Goal: Contribute content: Contribute content

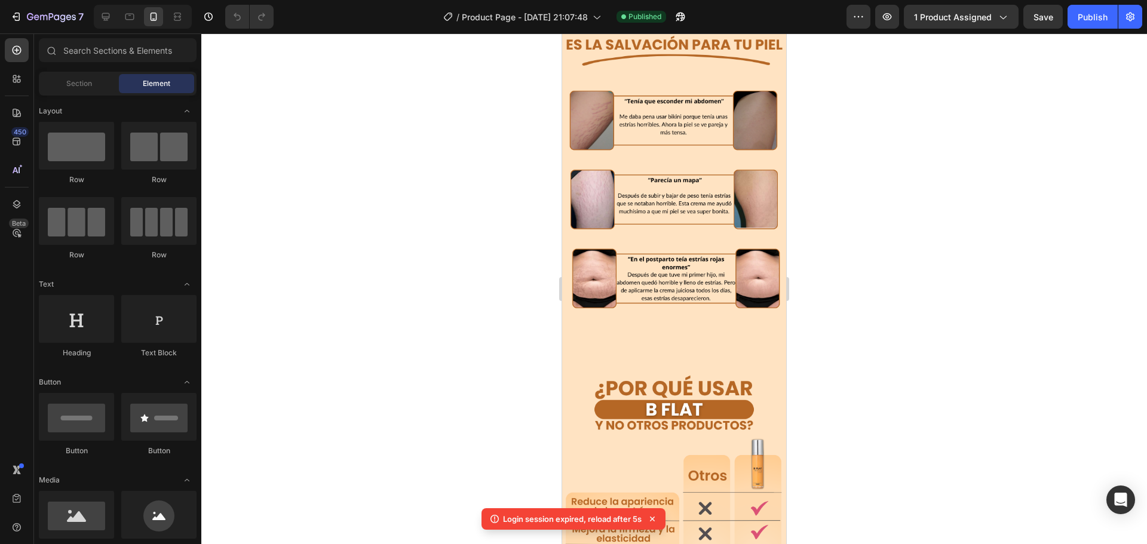
scroll to position [537, 0]
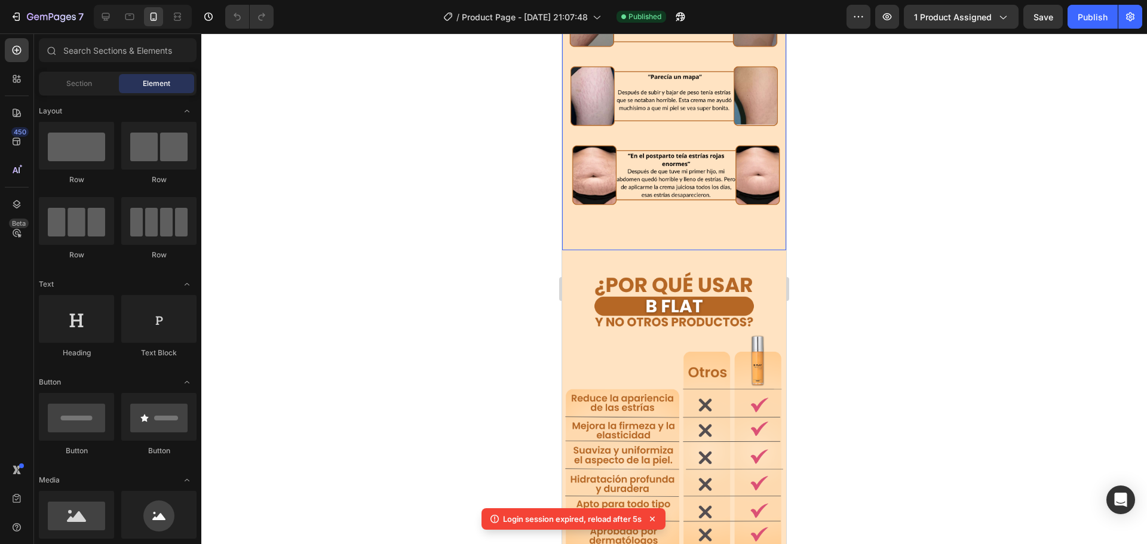
click at [733, 217] on img at bounding box center [674, 83] width 224 height 334
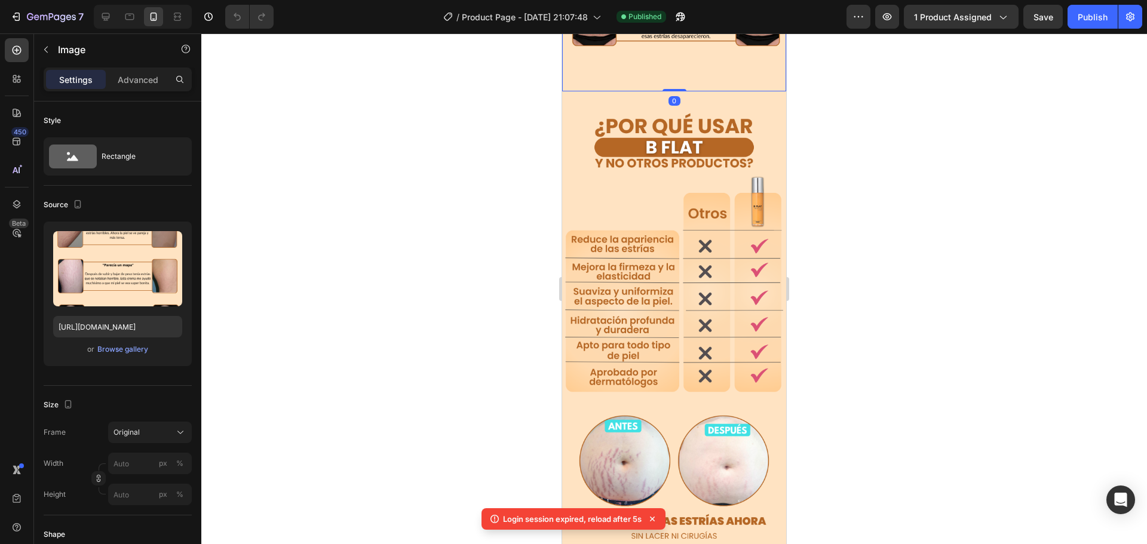
scroll to position [299, 0]
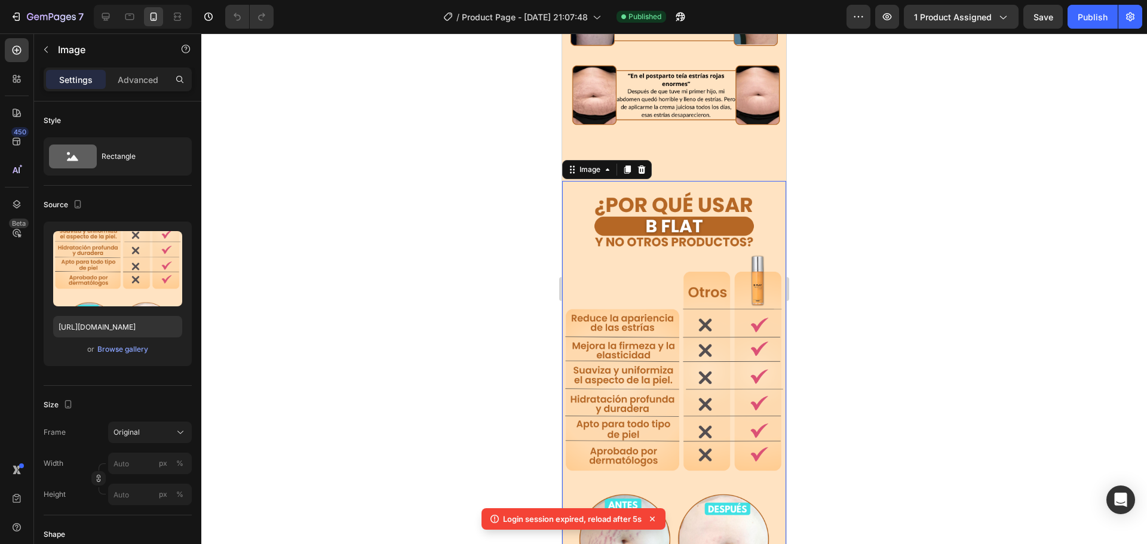
click at [578, 204] on img at bounding box center [674, 436] width 224 height 510
click at [640, 165] on icon at bounding box center [642, 169] width 8 height 8
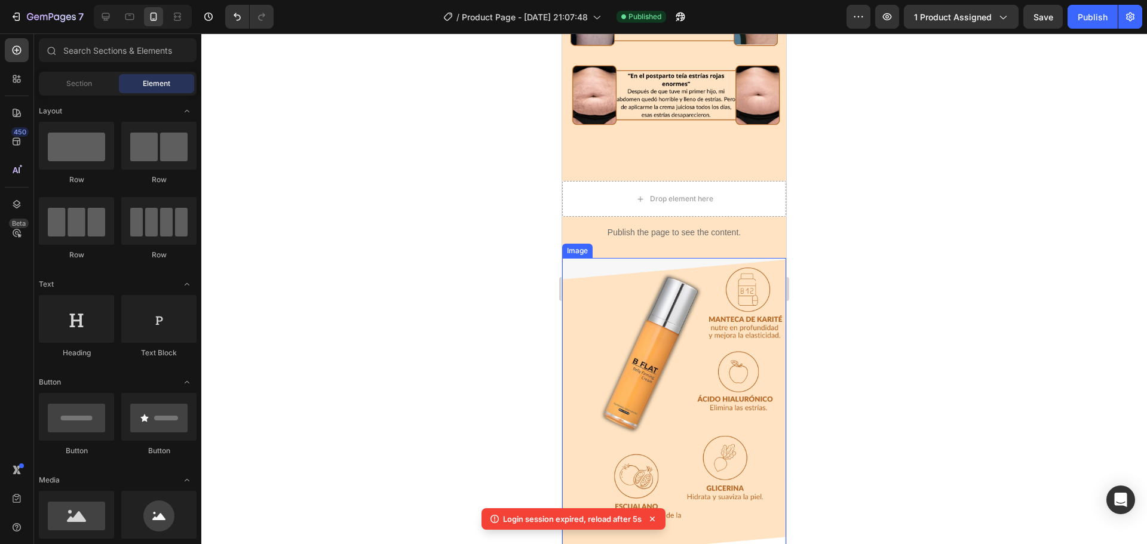
scroll to position [239, 0]
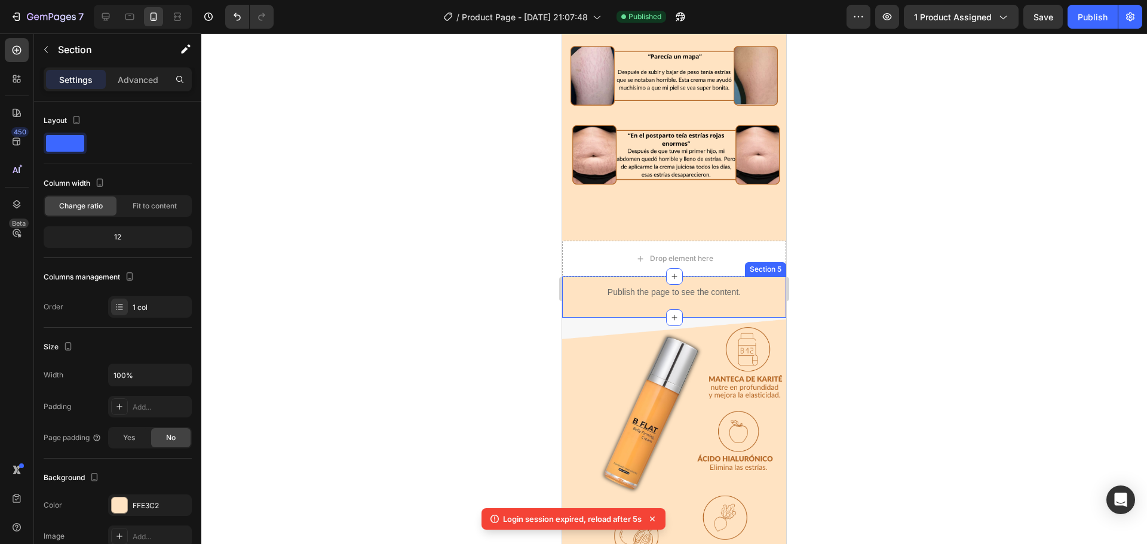
click at [615, 297] on div "Publish the page to see the content. Custom Code Row" at bounding box center [674, 296] width 224 height 41
click at [771, 260] on icon at bounding box center [776, 265] width 10 height 10
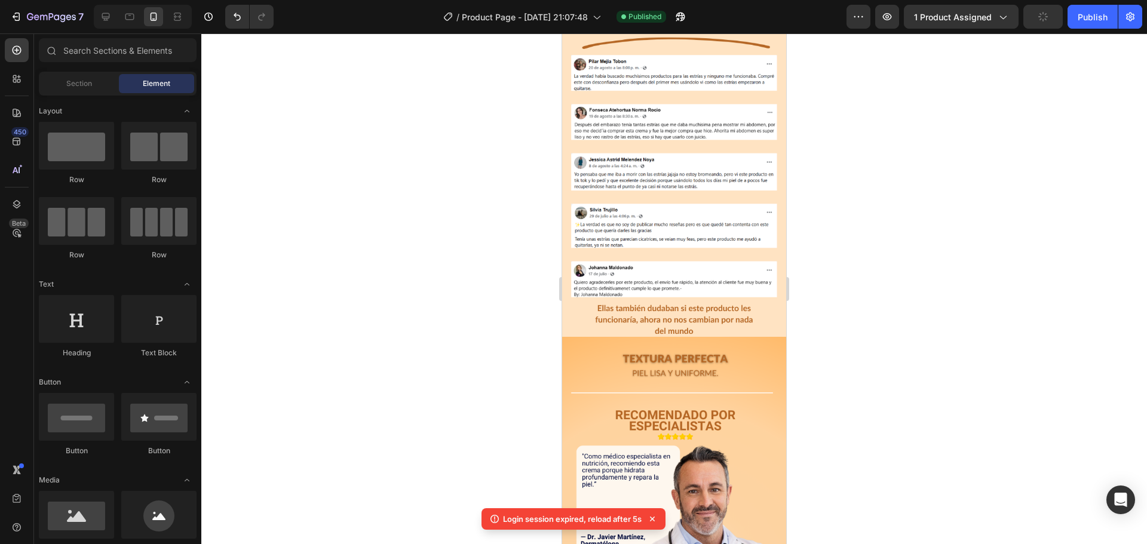
scroll to position [607, 0]
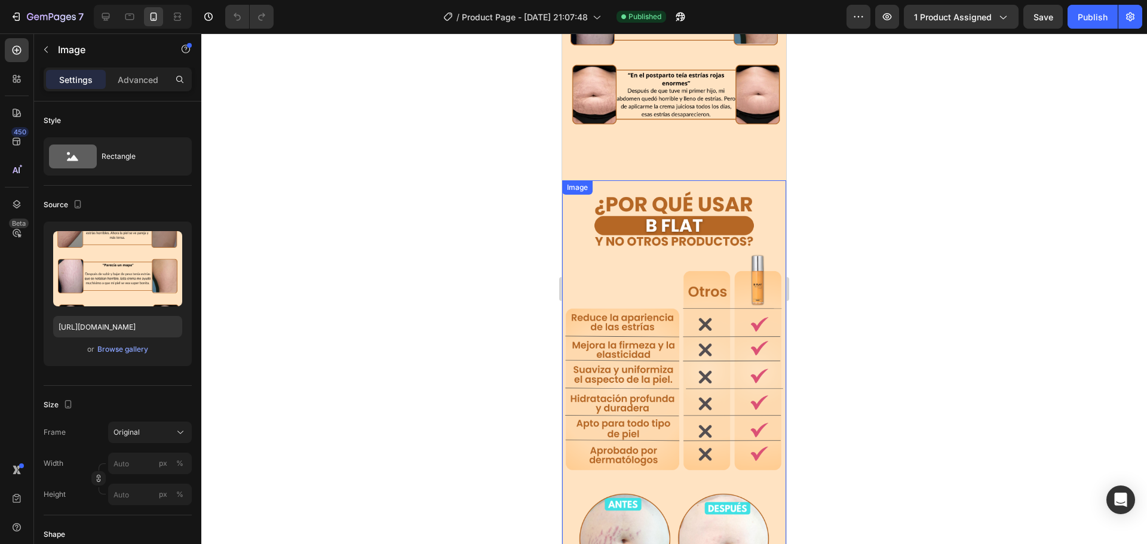
scroll to position [239, 0]
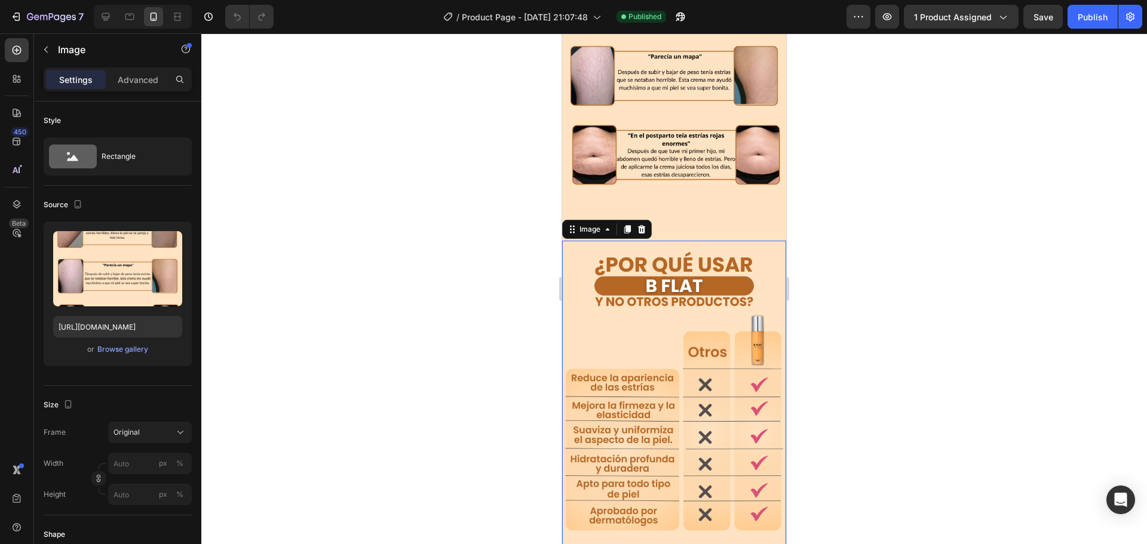
click at [573, 241] on img at bounding box center [674, 496] width 224 height 510
click at [601, 241] on img at bounding box center [674, 496] width 224 height 510
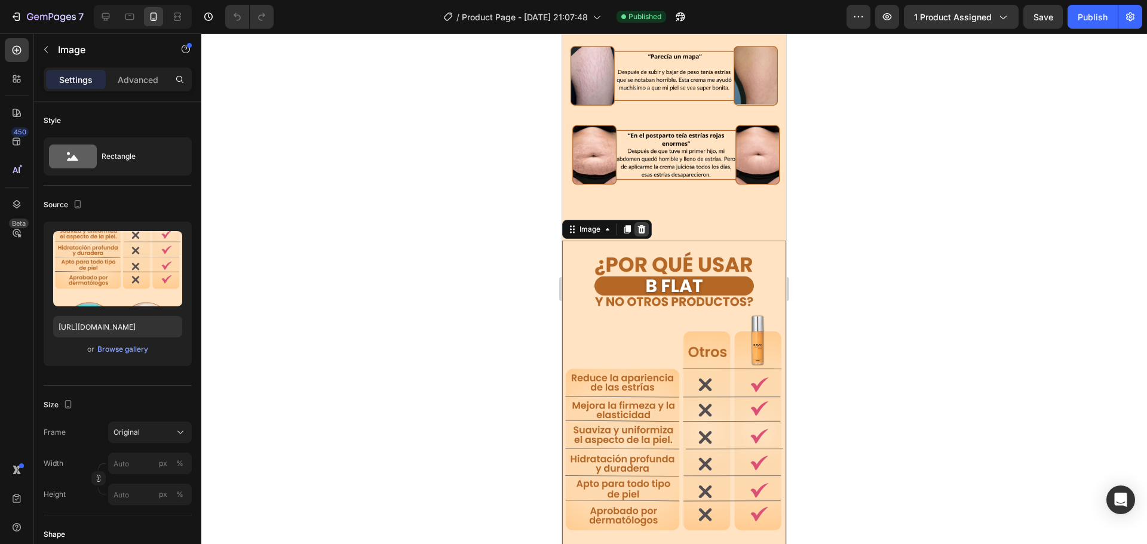
click at [638, 225] on icon at bounding box center [642, 230] width 10 height 10
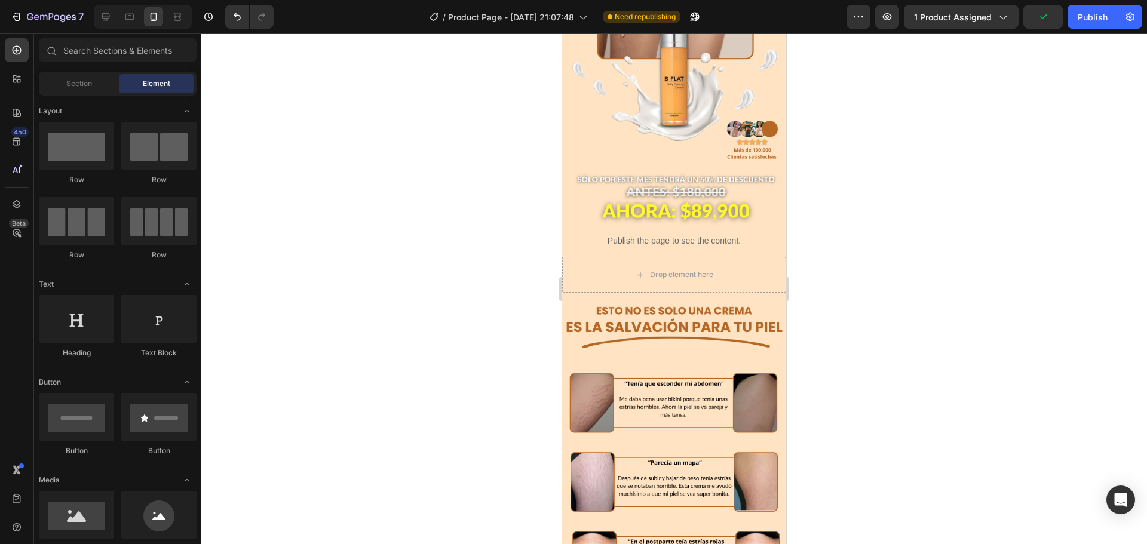
scroll to position [179, 0]
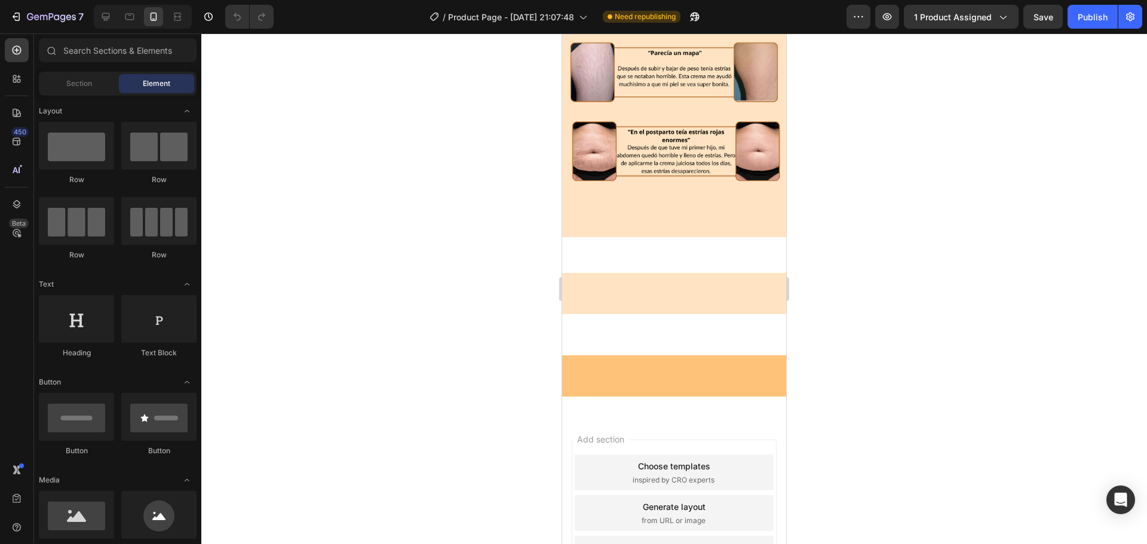
scroll to position [418, 0]
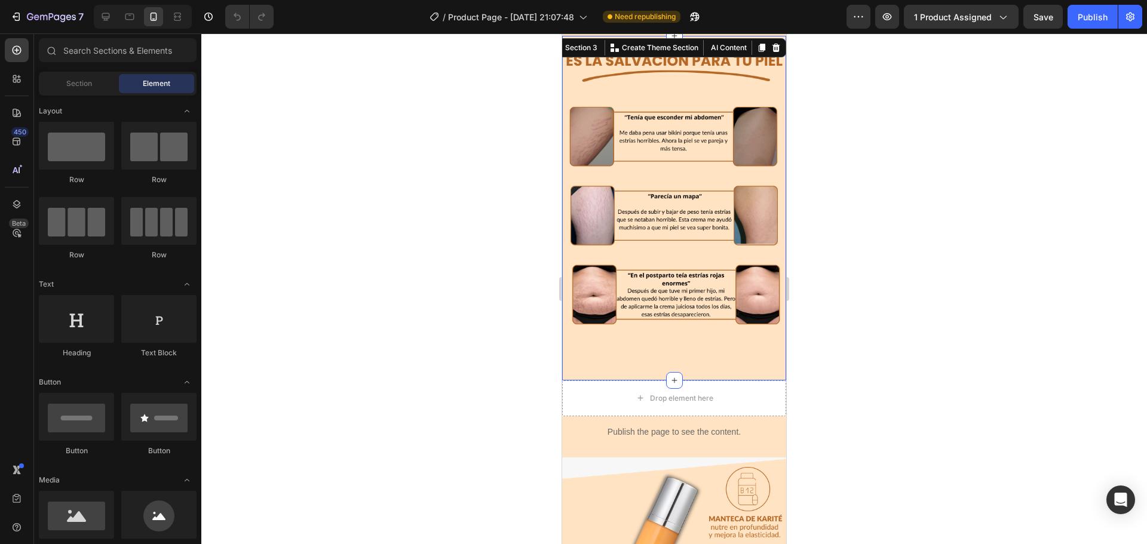
click at [699, 358] on div "Image Row" at bounding box center [674, 207] width 224 height 343
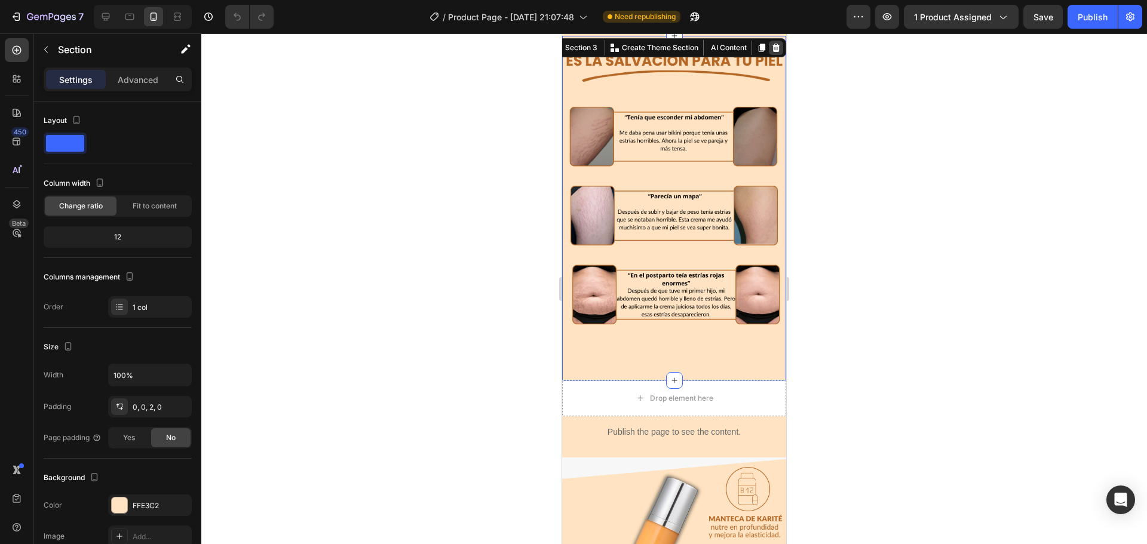
click at [771, 43] on icon at bounding box center [776, 48] width 10 height 10
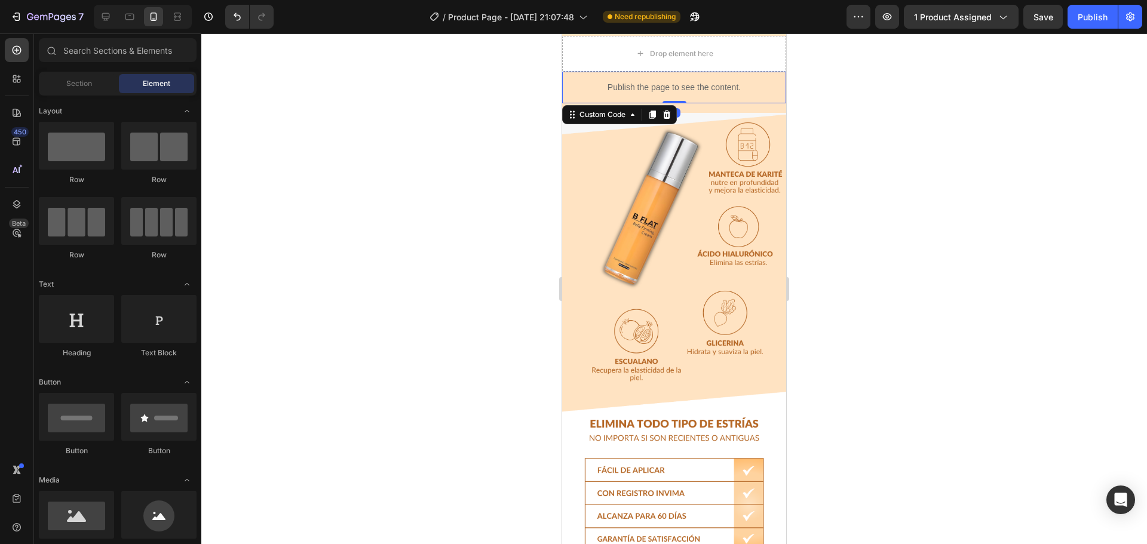
click at [770, 99] on div "Publish the page to see the content." at bounding box center [674, 88] width 224 height 32
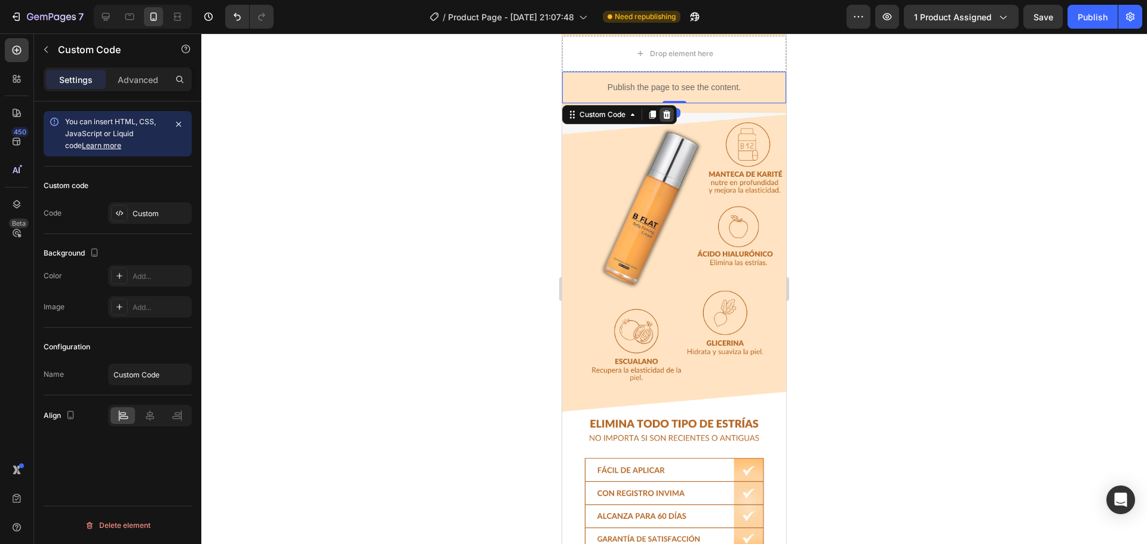
click at [664, 112] on icon at bounding box center [667, 115] width 10 height 10
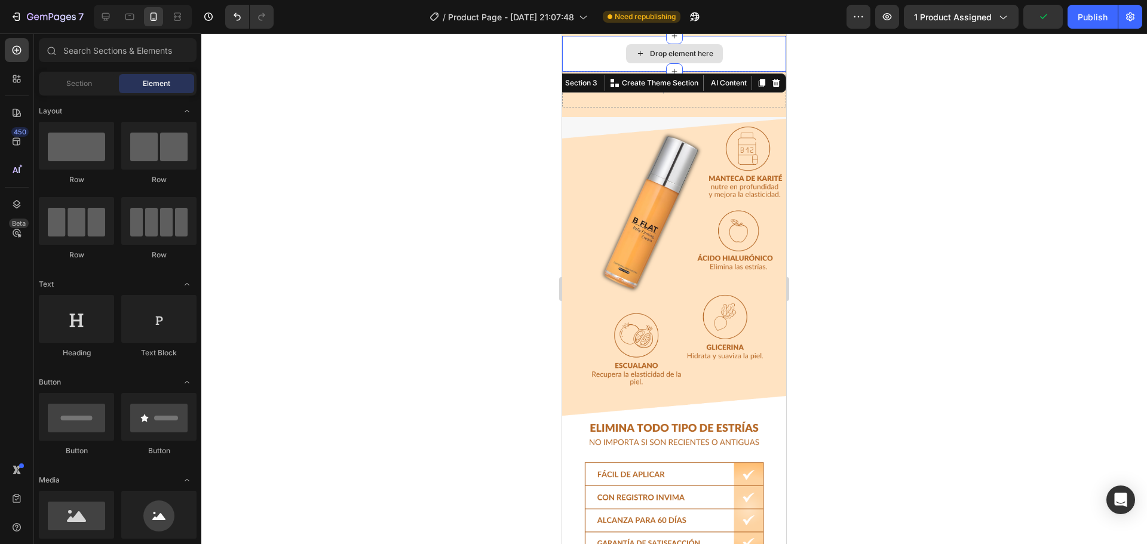
click at [763, 49] on div "Drop element here" at bounding box center [674, 54] width 224 height 36
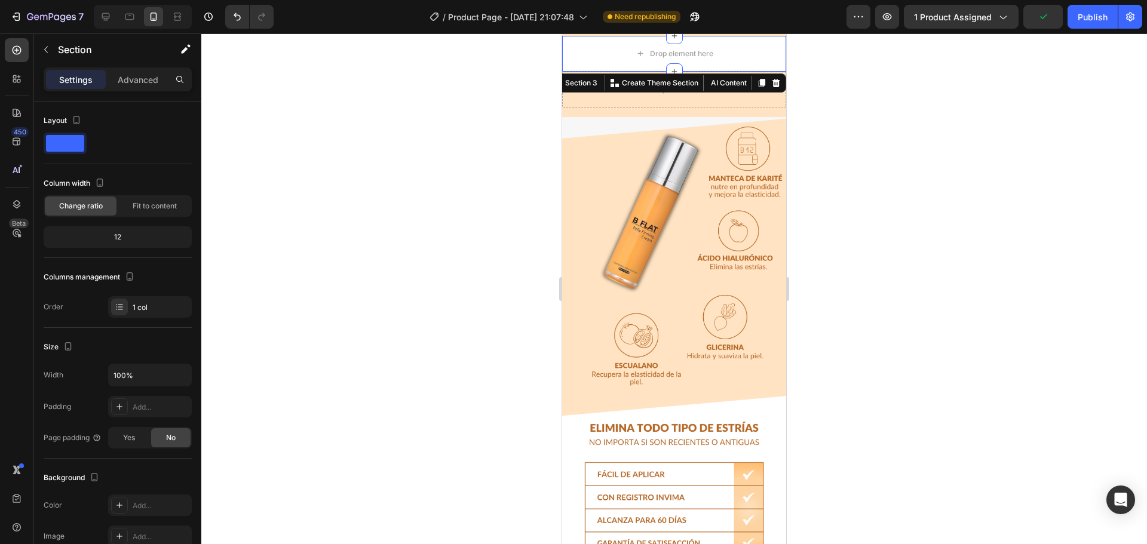
click at [879, 121] on div at bounding box center [673, 288] width 945 height 511
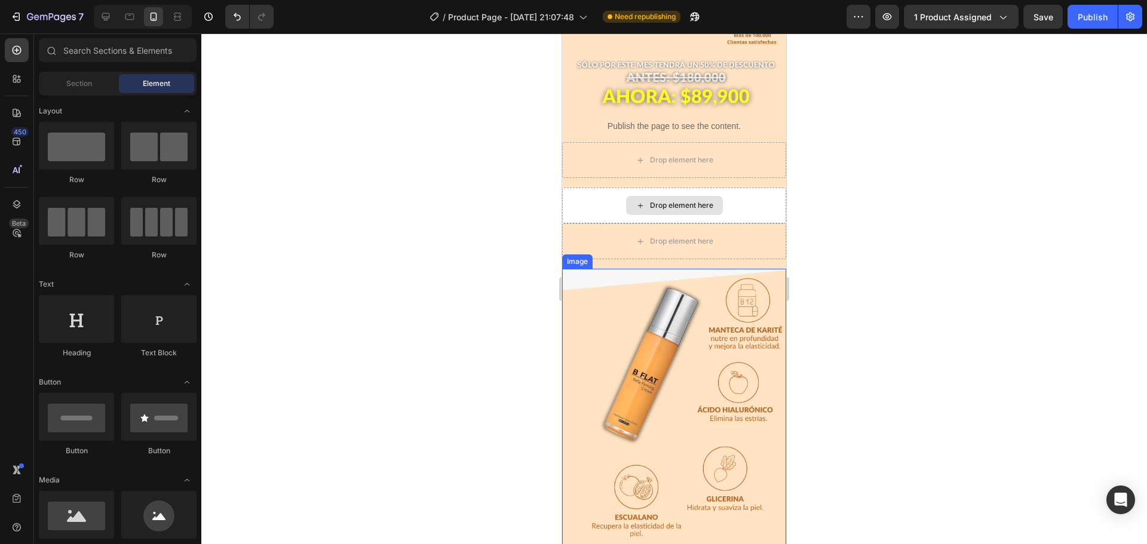
scroll to position [179, 0]
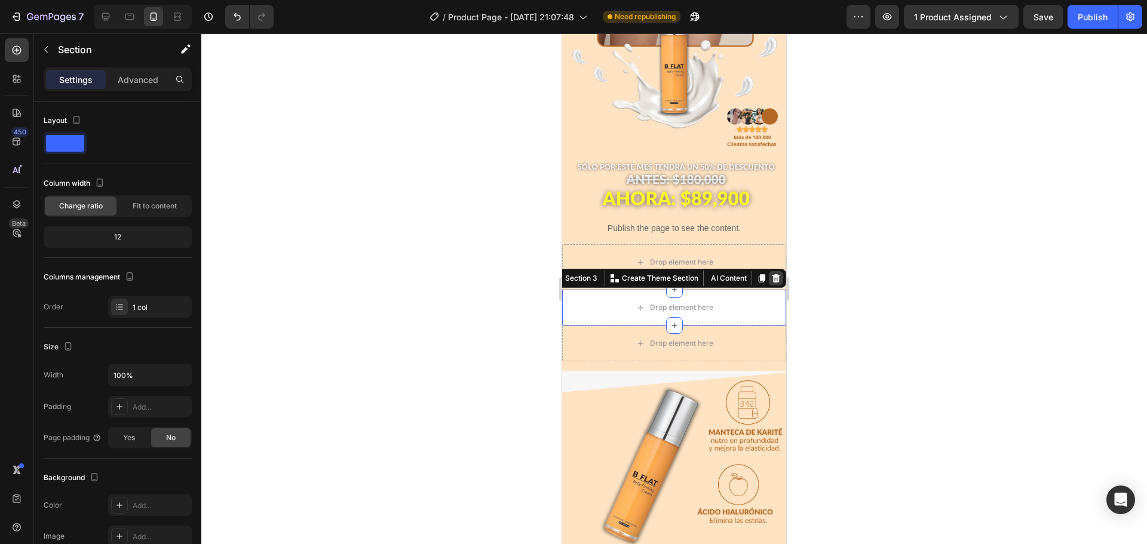
click at [772, 274] on icon at bounding box center [776, 278] width 8 height 8
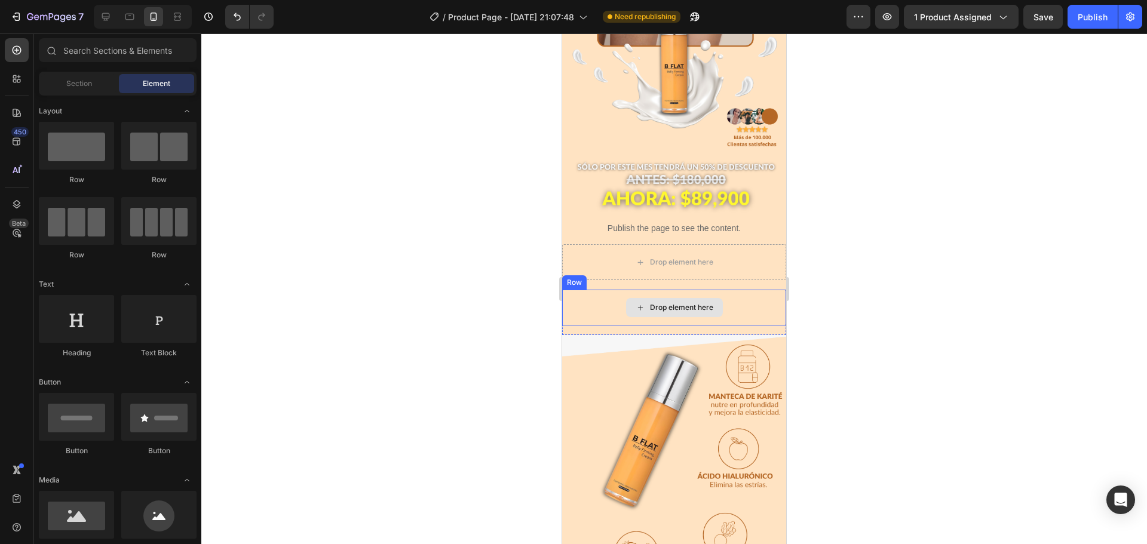
click at [768, 291] on div "Drop element here" at bounding box center [674, 308] width 224 height 36
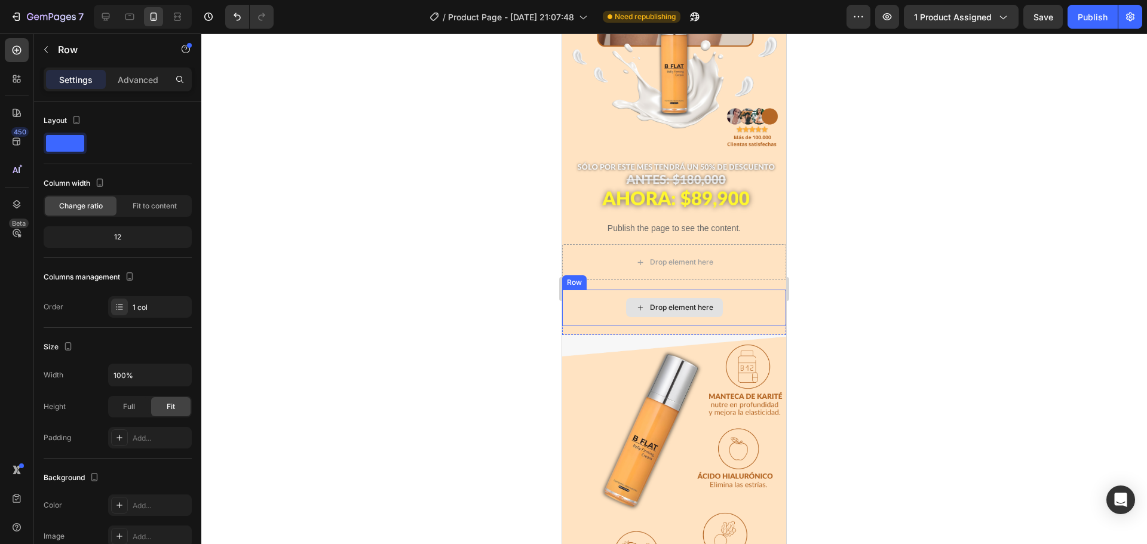
click at [768, 291] on div "Drop element here" at bounding box center [674, 308] width 224 height 36
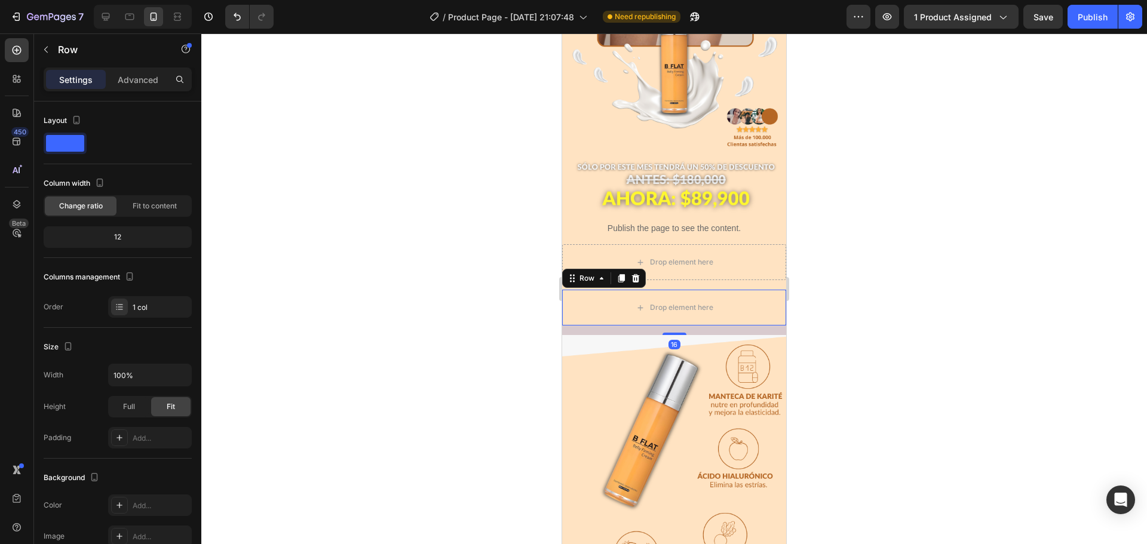
click at [764, 325] on div "16" at bounding box center [674, 330] width 224 height 10
click at [639, 274] on icon at bounding box center [636, 279] width 10 height 10
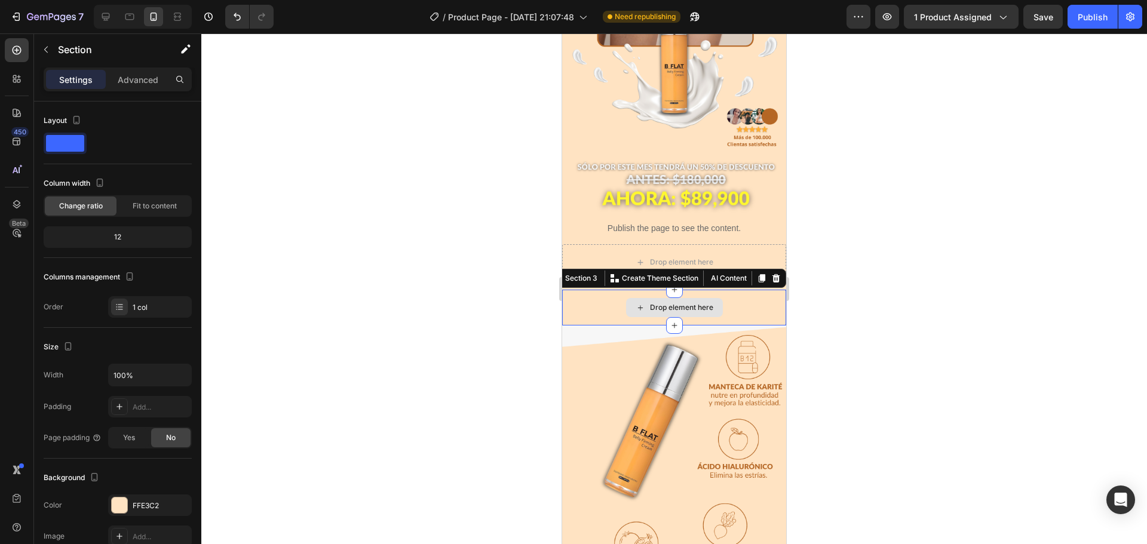
click at [768, 297] on div "Drop element here" at bounding box center [674, 308] width 224 height 36
click at [772, 274] on icon at bounding box center [776, 278] width 8 height 8
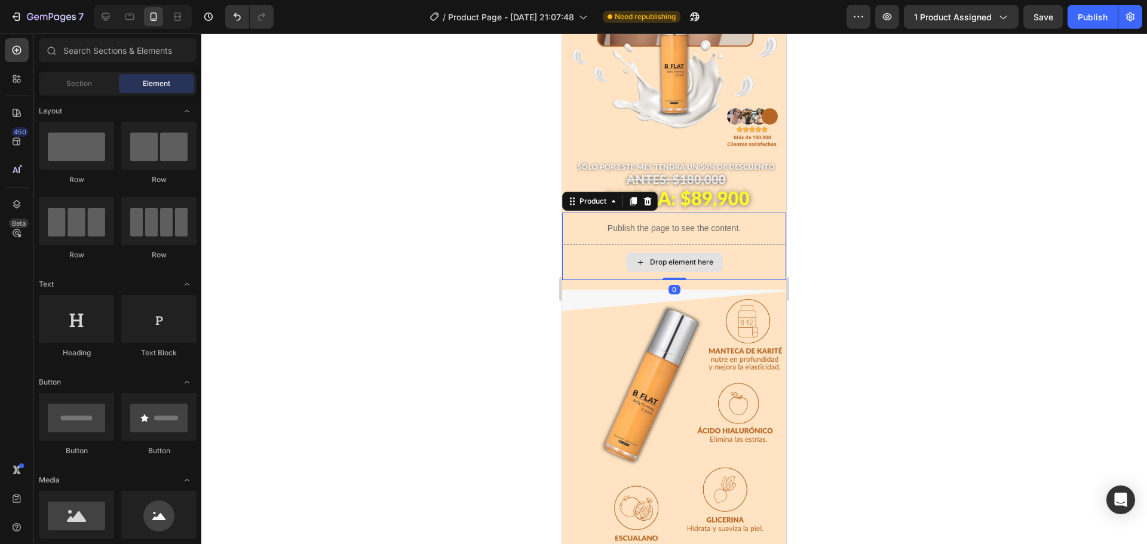
click at [752, 253] on div "Drop element here" at bounding box center [674, 262] width 224 height 36
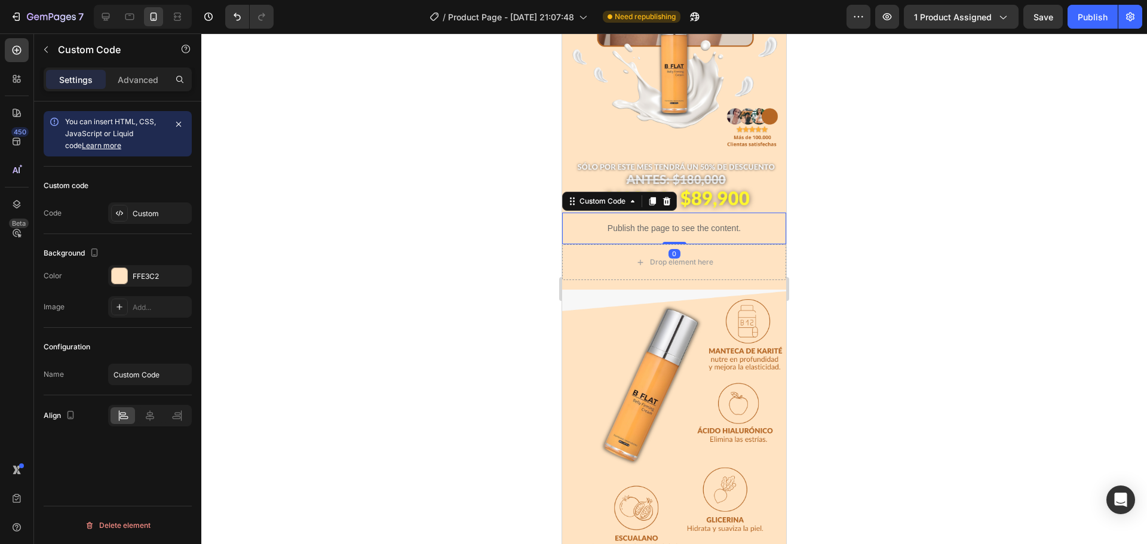
click at [737, 222] on p "Publish the page to see the content." at bounding box center [674, 228] width 224 height 13
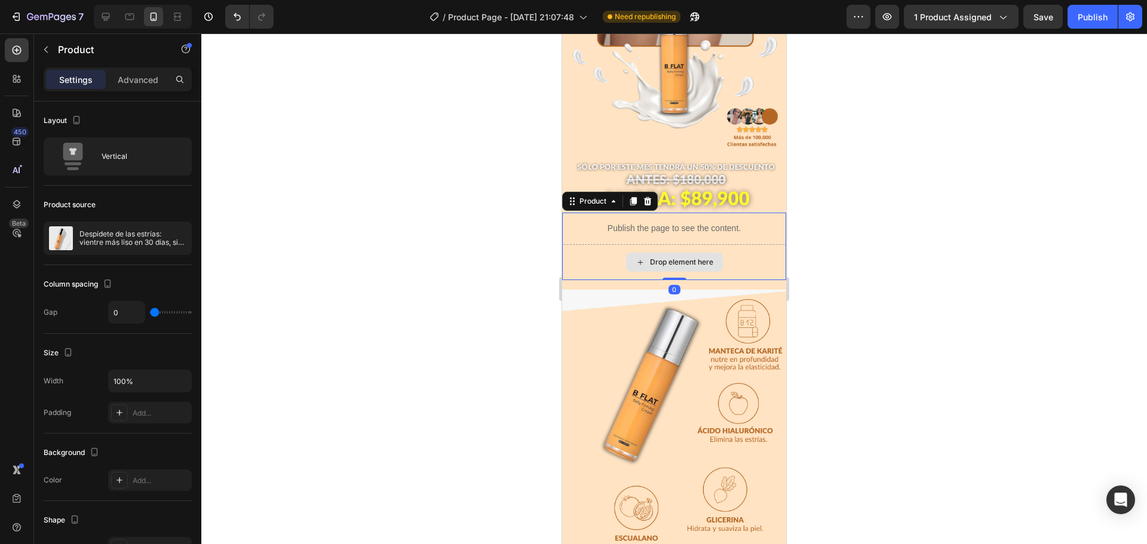
click at [733, 248] on div "Drop element here" at bounding box center [674, 262] width 224 height 36
click at [649, 197] on icon at bounding box center [648, 201] width 8 height 8
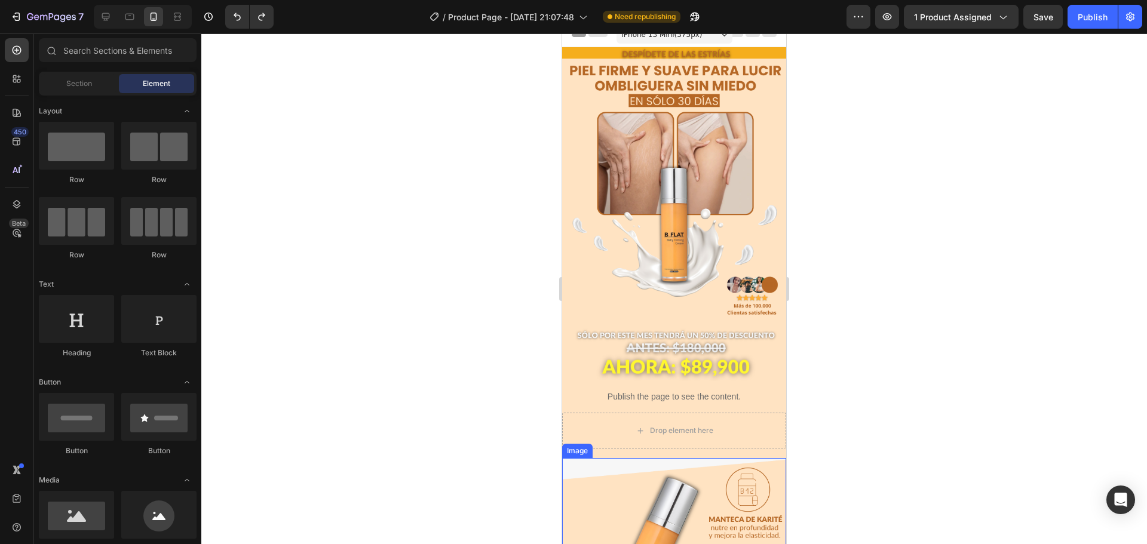
scroll to position [0, 0]
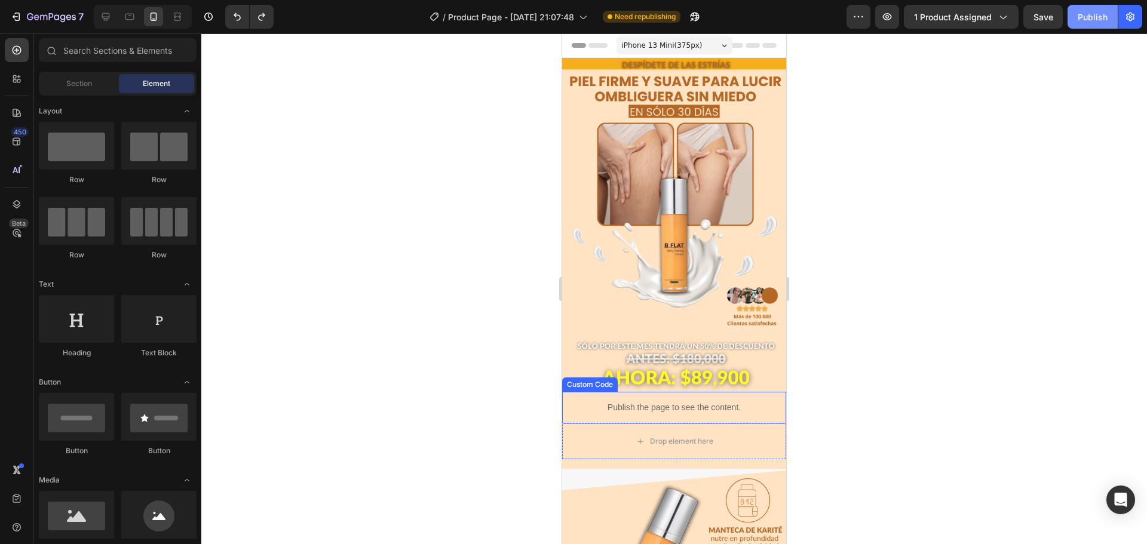
click at [1080, 24] on button "Publish" at bounding box center [1092, 17] width 50 height 24
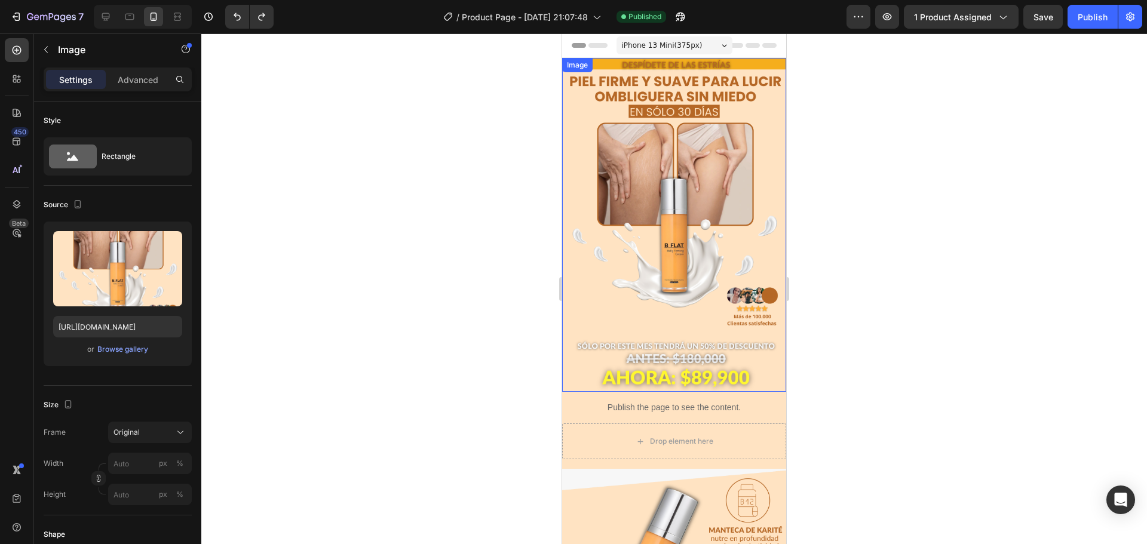
click at [570, 262] on img at bounding box center [674, 225] width 224 height 334
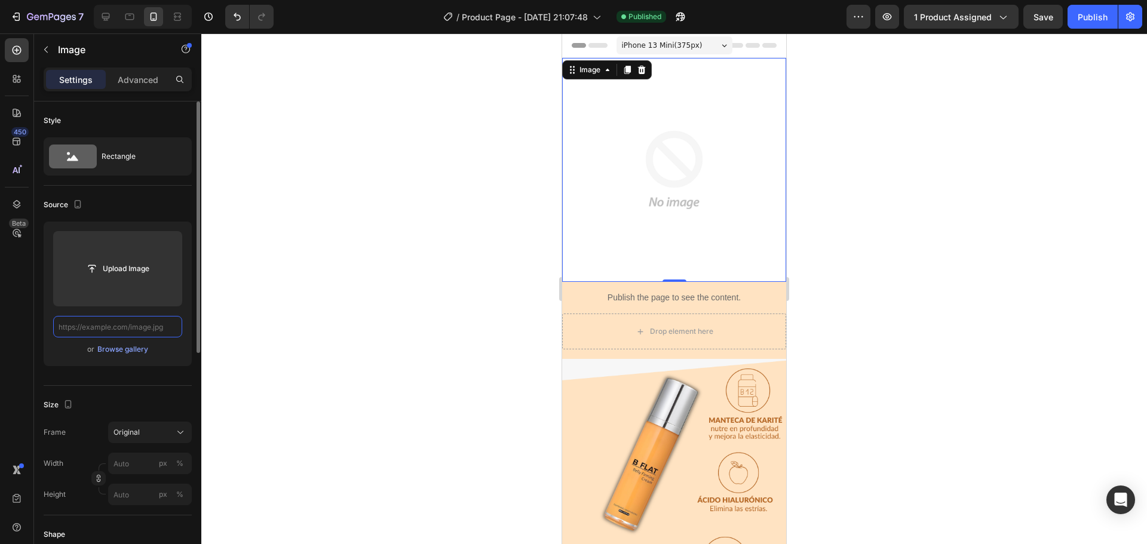
click at [143, 326] on input "text" at bounding box center [117, 326] width 129 height 21
paste input "[URL][DOMAIN_NAME]"
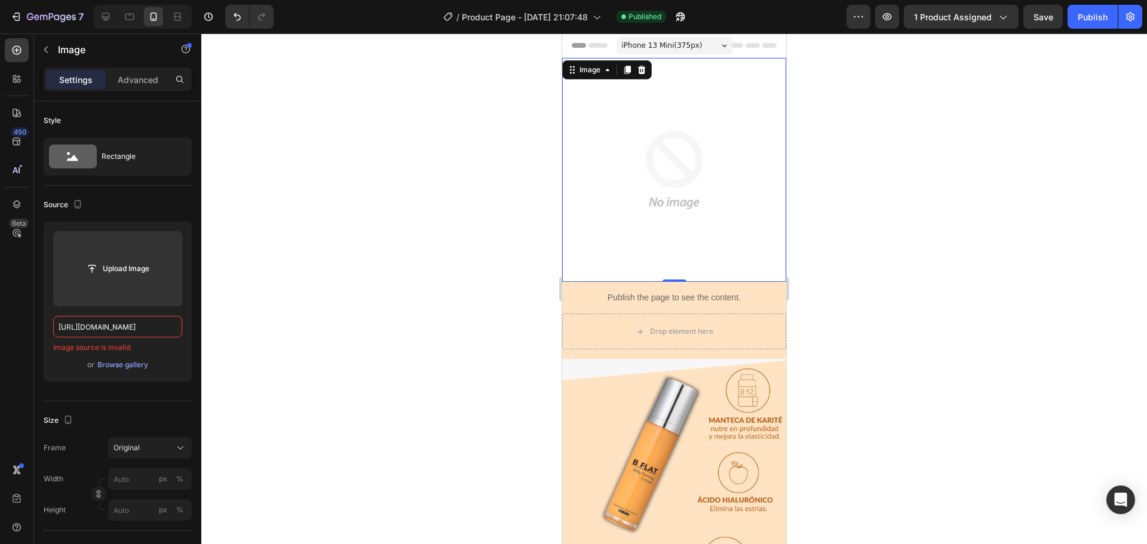
type input "[URL][DOMAIN_NAME]"
click at [284, 293] on div at bounding box center [673, 288] width 945 height 511
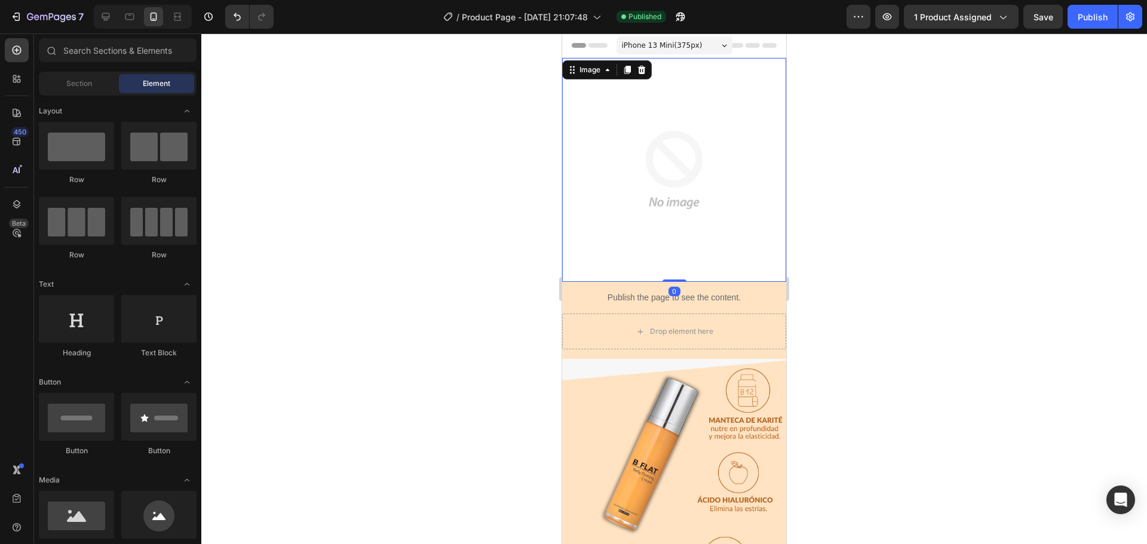
click at [588, 228] on img at bounding box center [674, 170] width 224 height 224
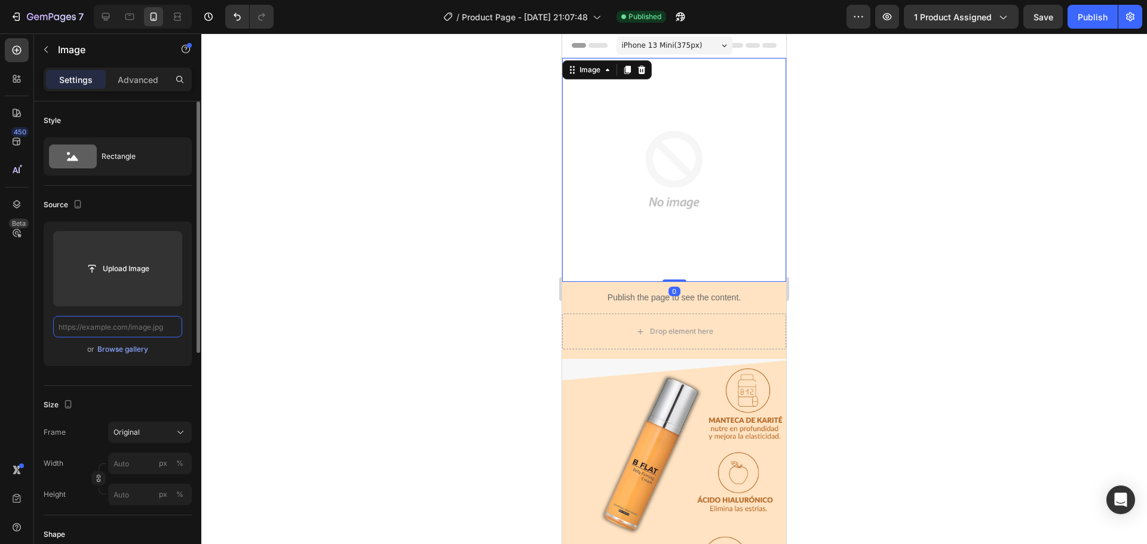
click at [138, 330] on input "text" at bounding box center [117, 326] width 129 height 21
paste input "[URL][DOMAIN_NAME]"
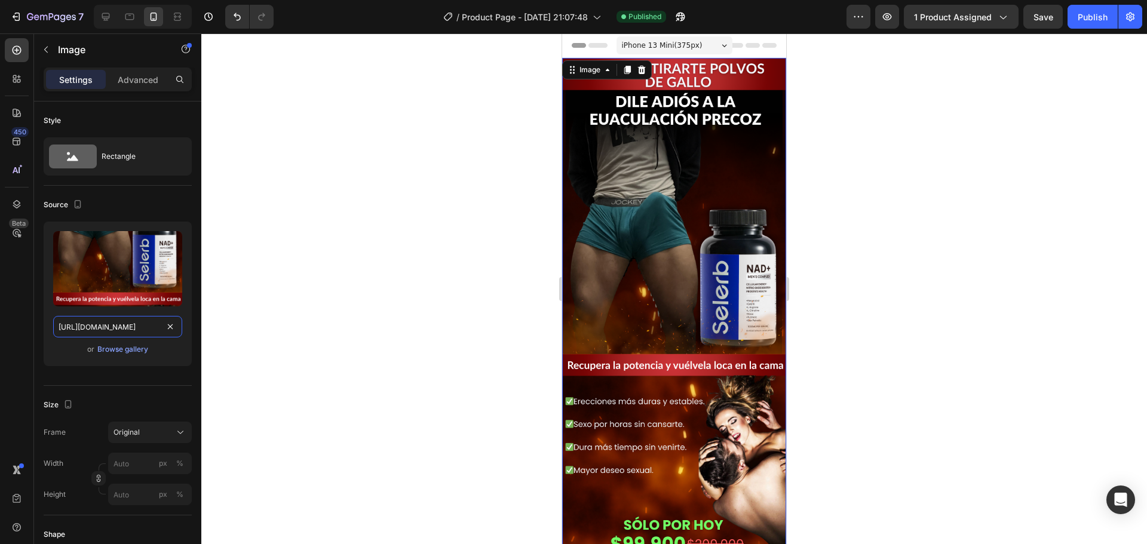
scroll to position [0, 189]
type input "[URL][DOMAIN_NAME]"
click at [375, 309] on div at bounding box center [673, 288] width 945 height 511
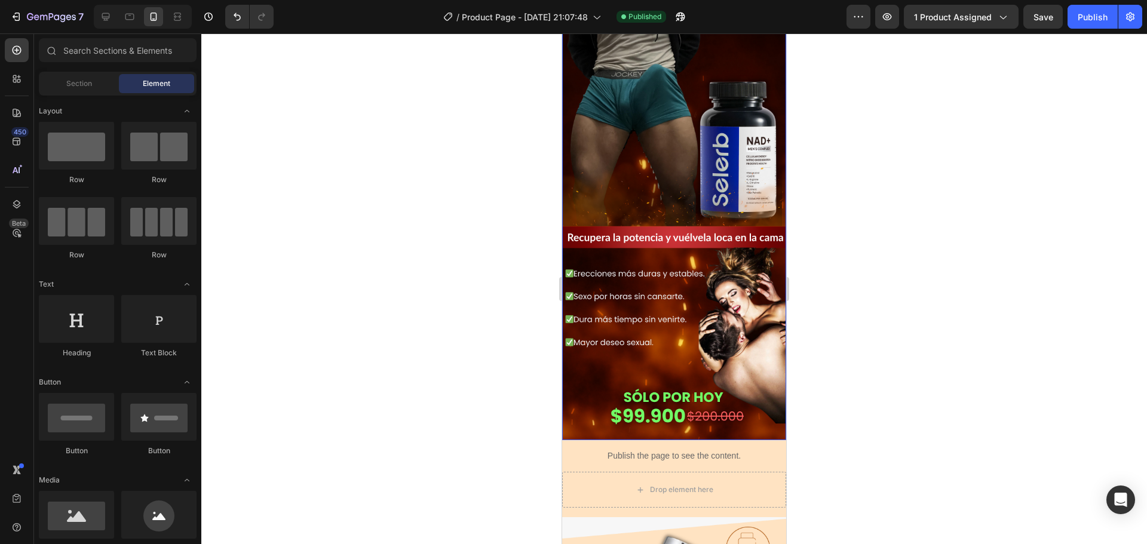
scroll to position [239, 0]
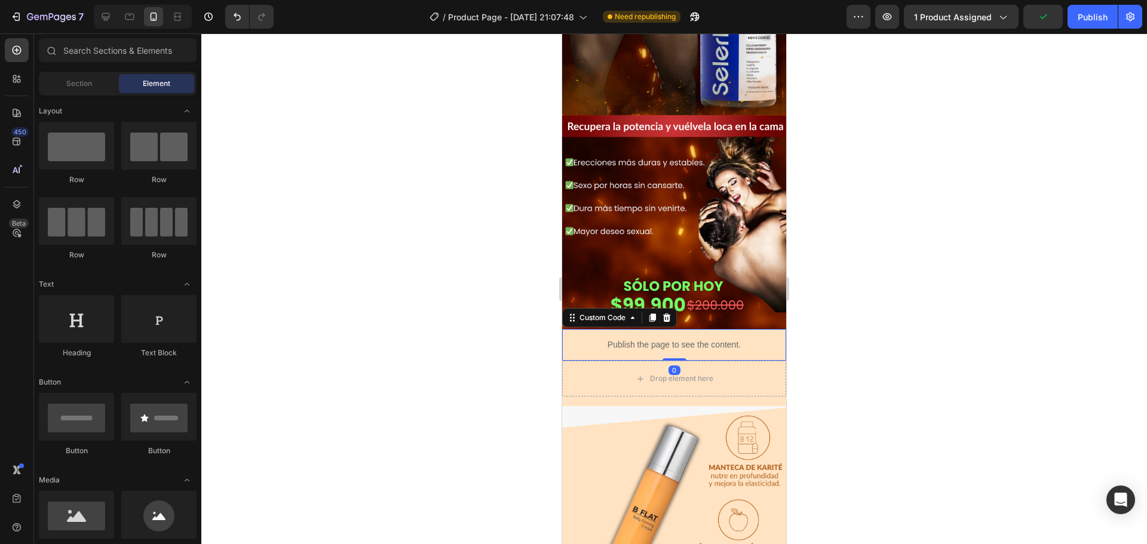
click at [570, 339] on p "Publish the page to see the content." at bounding box center [674, 345] width 224 height 13
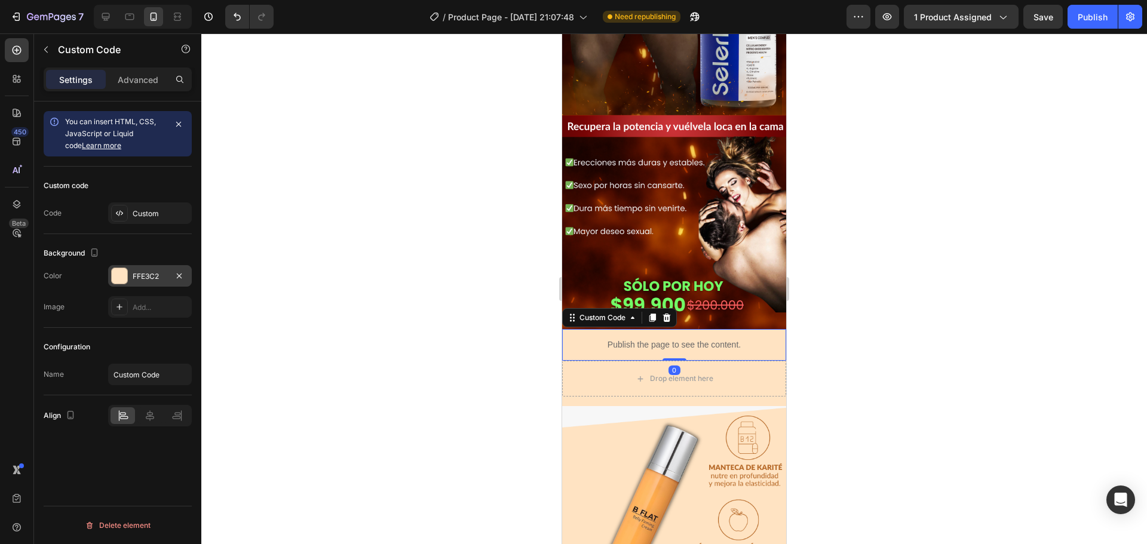
click at [127, 268] on div "FFE3C2" at bounding box center [150, 275] width 84 height 21
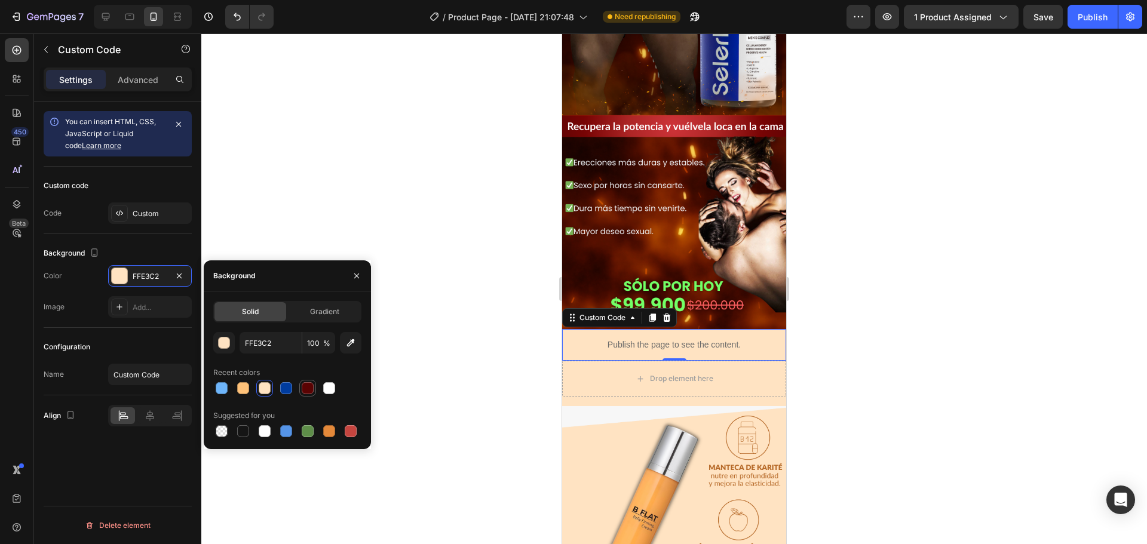
click at [307, 385] on div at bounding box center [308, 388] width 12 height 12
type input "5A0303"
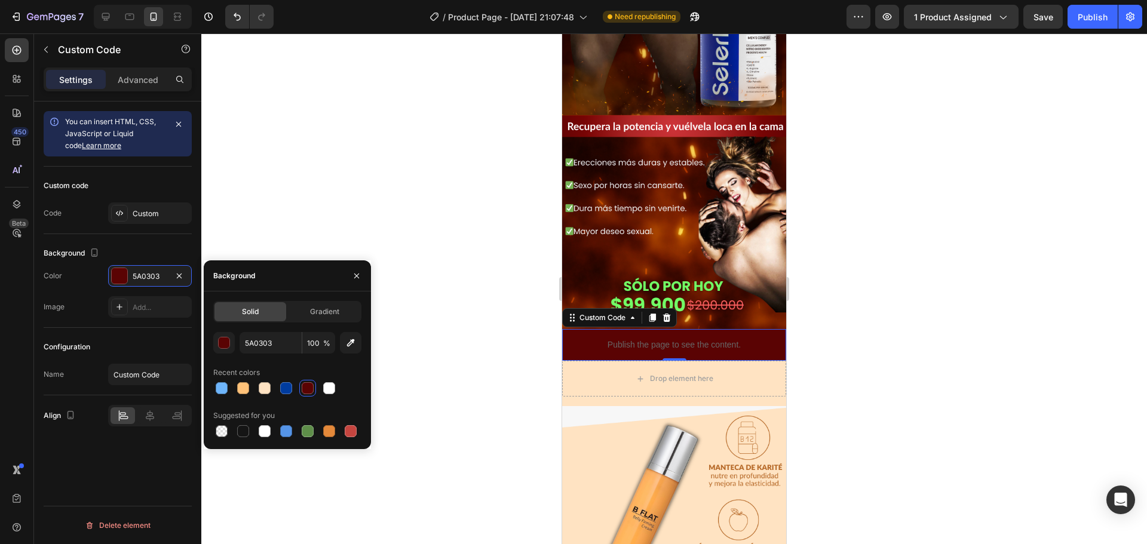
click at [475, 262] on div at bounding box center [673, 288] width 945 height 511
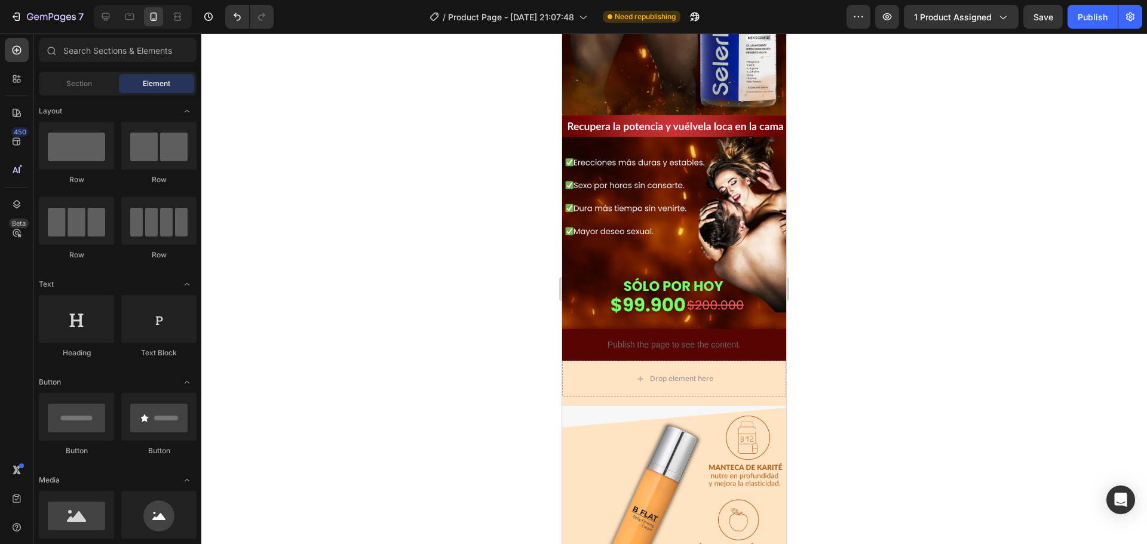
click at [475, 262] on div at bounding box center [673, 288] width 945 height 511
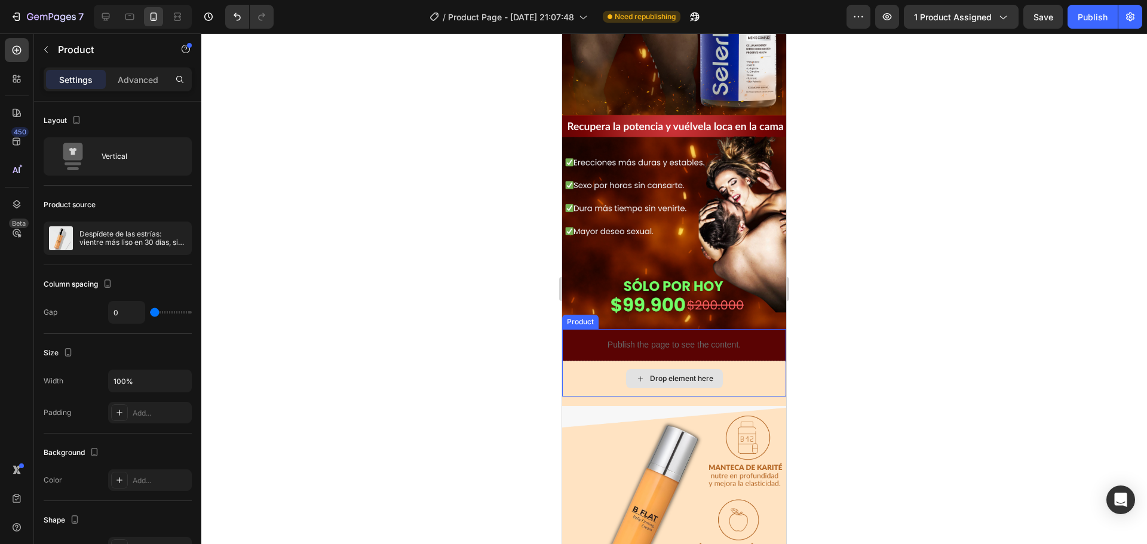
click at [586, 361] on div "Drop element here" at bounding box center [674, 379] width 224 height 36
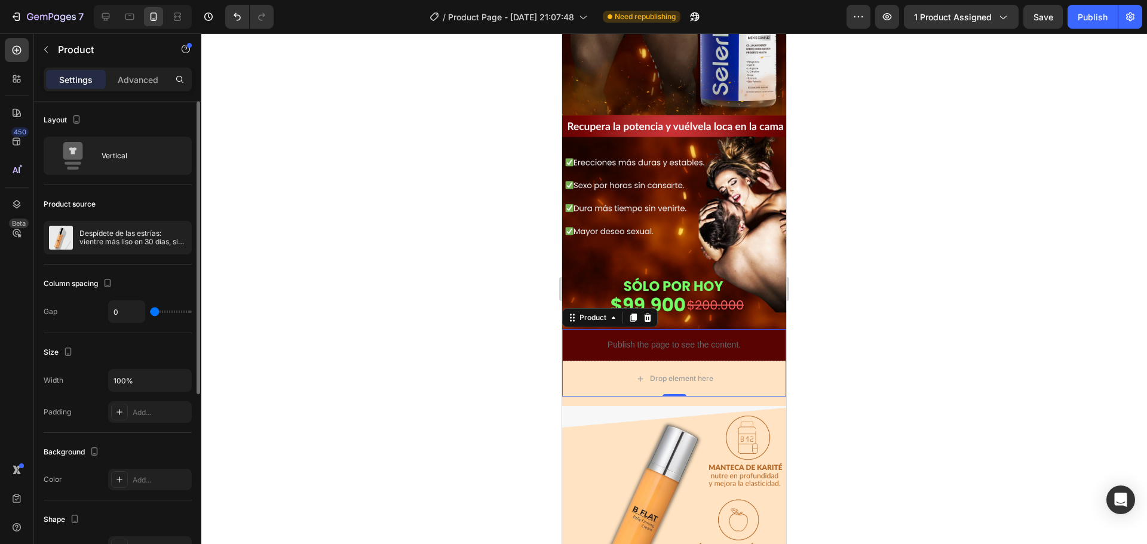
scroll to position [0, 0]
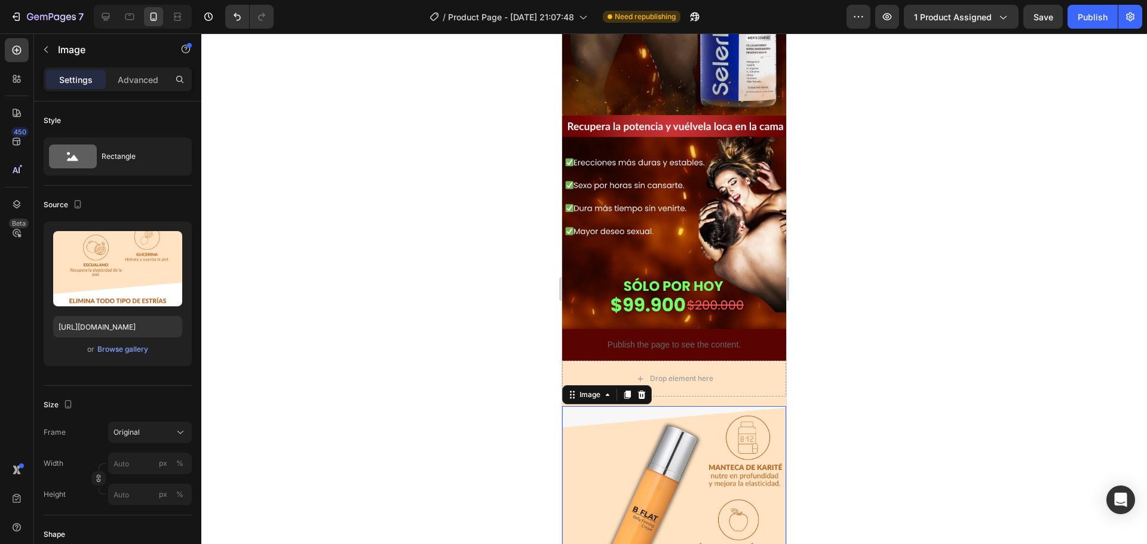
click at [139, 327] on input "[URL][DOMAIN_NAME]" at bounding box center [117, 326] width 129 height 21
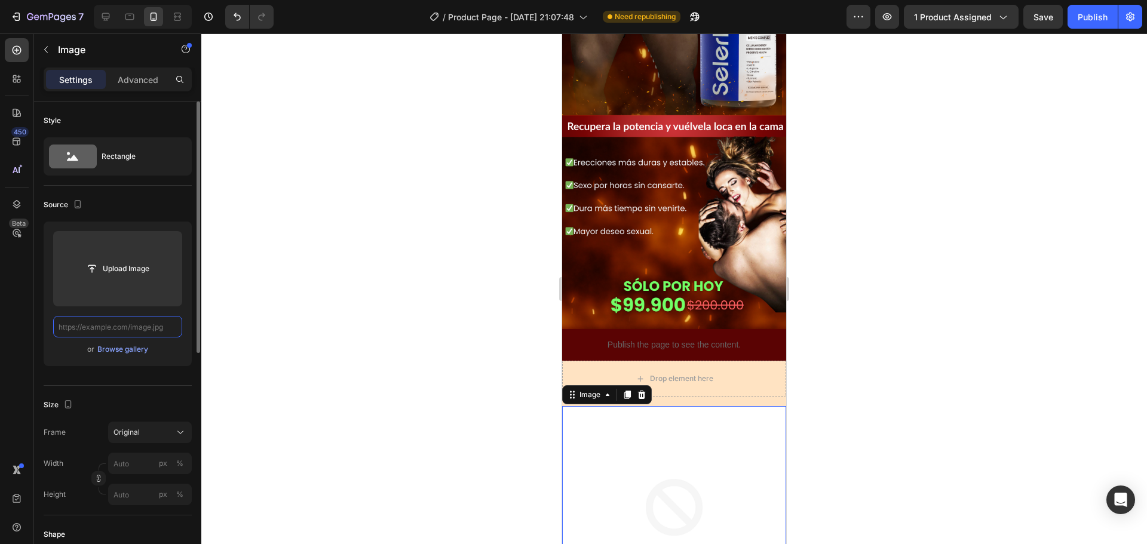
paste input "[URL][DOMAIN_NAME]"
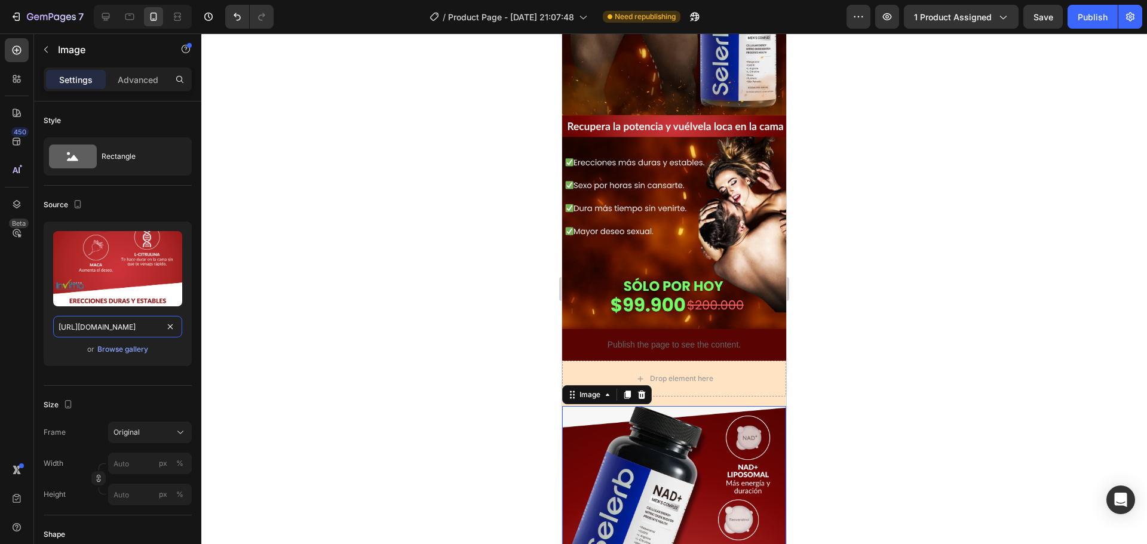
type input "[URL][DOMAIN_NAME]"
click at [418, 289] on div at bounding box center [673, 288] width 945 height 511
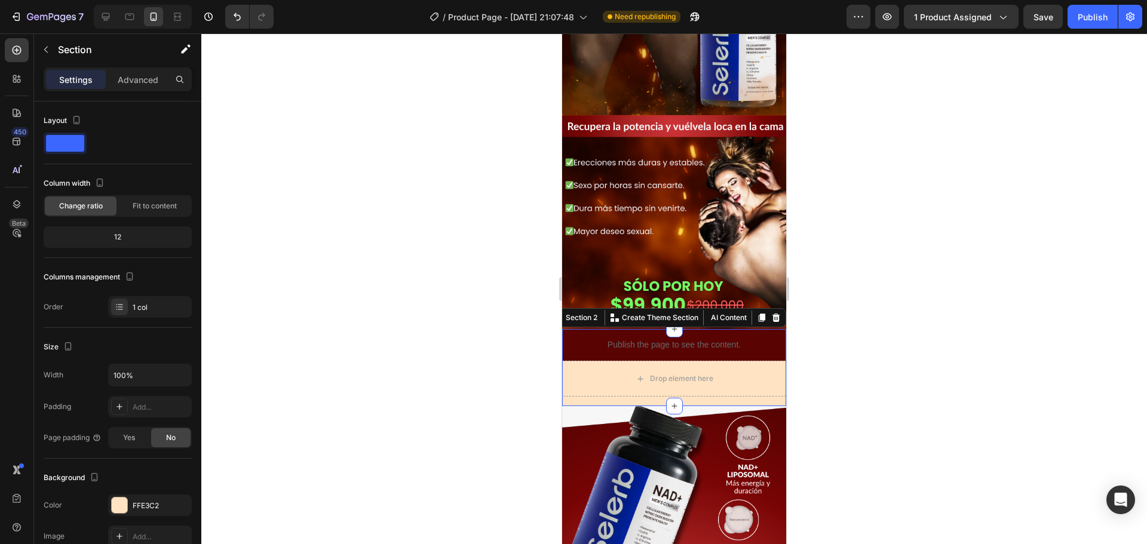
click at [578, 378] on div "Publish the page to see the content. Custom Code Drop element here Product Row" at bounding box center [674, 367] width 224 height 77
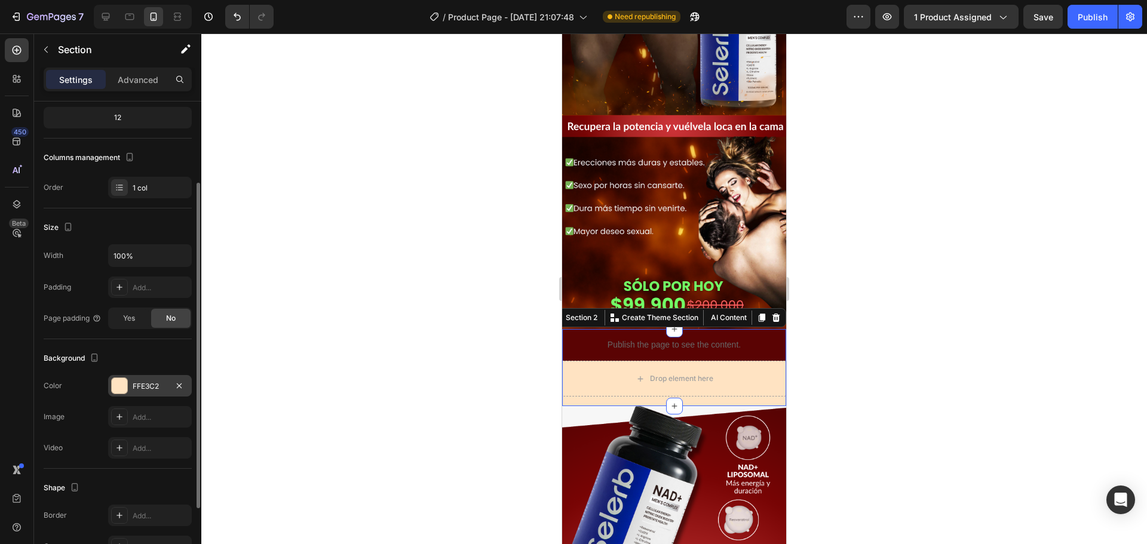
click at [155, 389] on div "FFE3C2" at bounding box center [150, 386] width 35 height 11
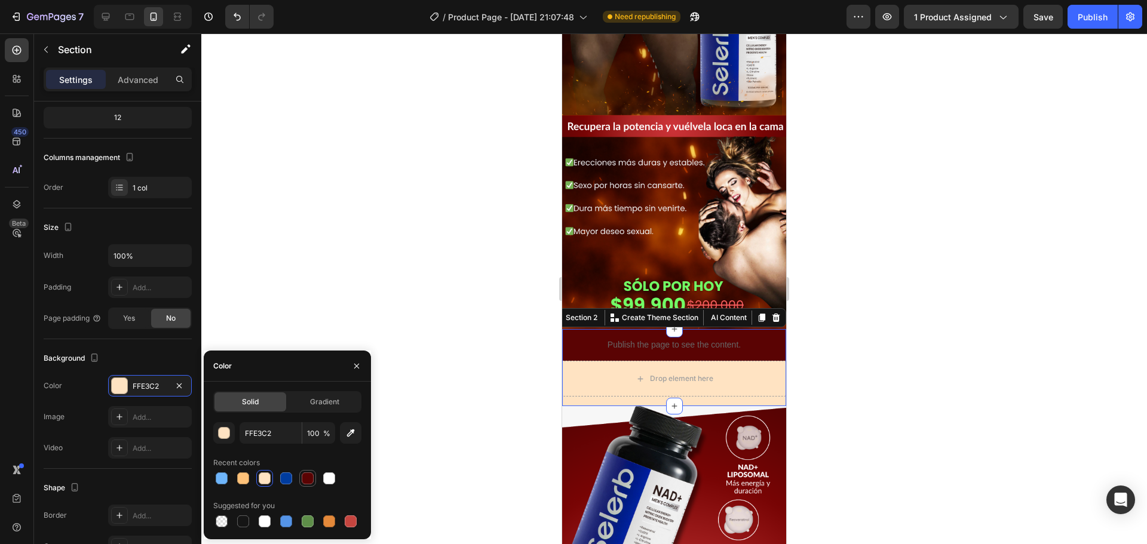
click at [311, 472] on div at bounding box center [307, 478] width 17 height 17
type input "5A0303"
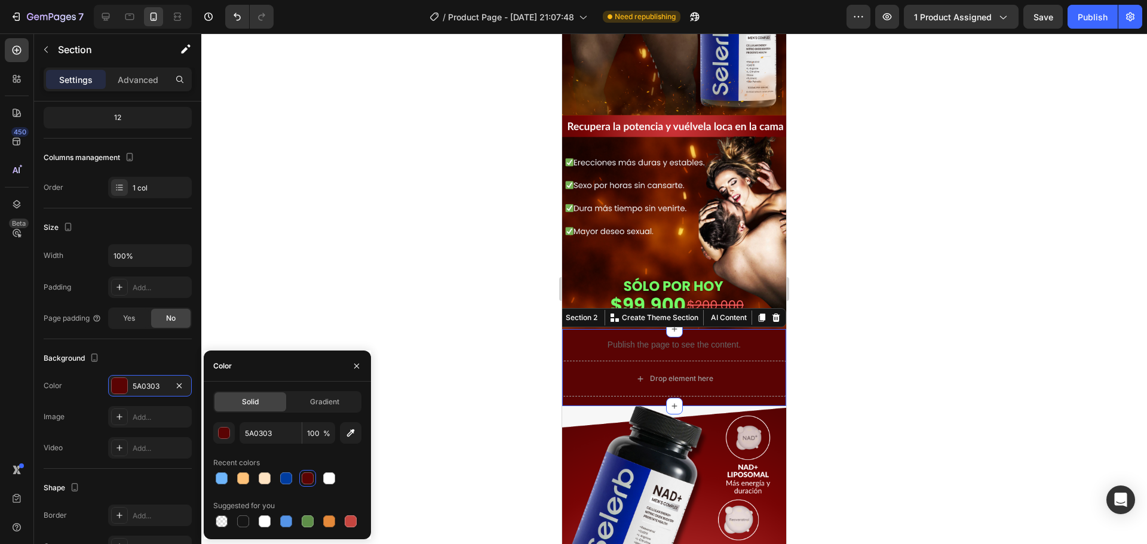
click at [382, 353] on div at bounding box center [673, 288] width 945 height 511
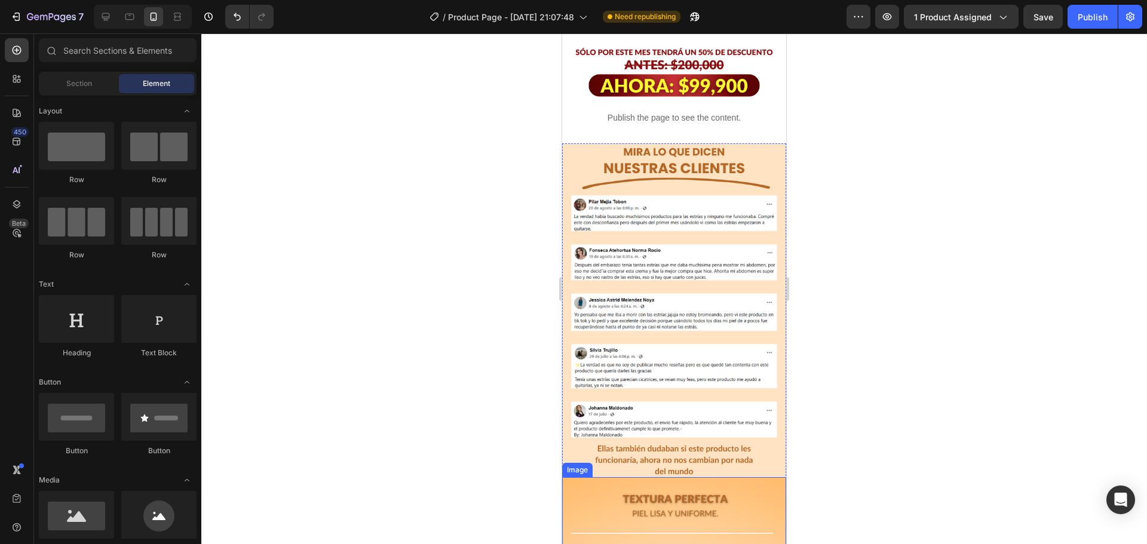
scroll to position [956, 0]
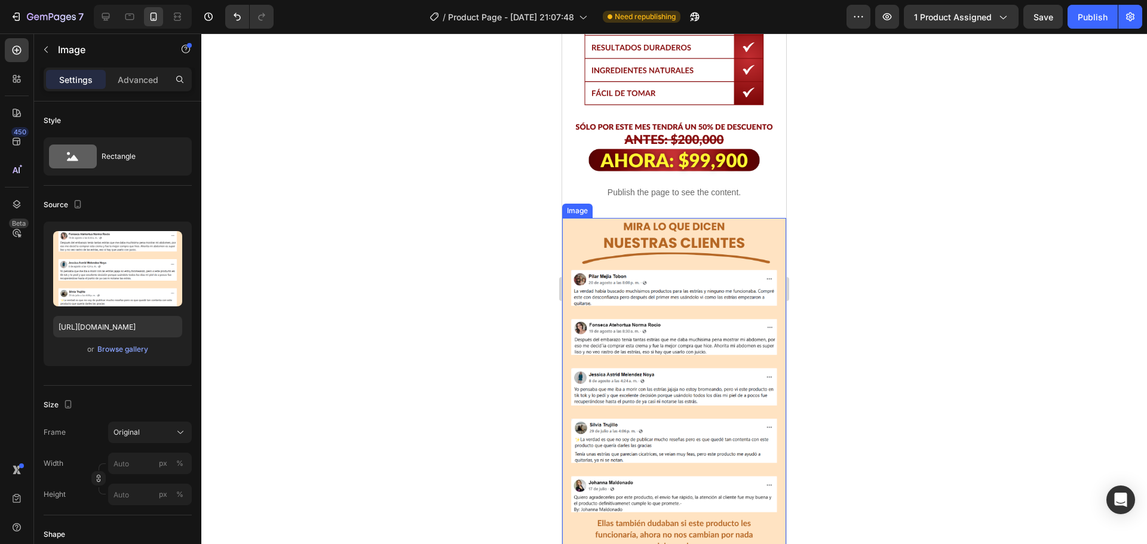
click at [588, 218] on img at bounding box center [674, 385] width 224 height 334
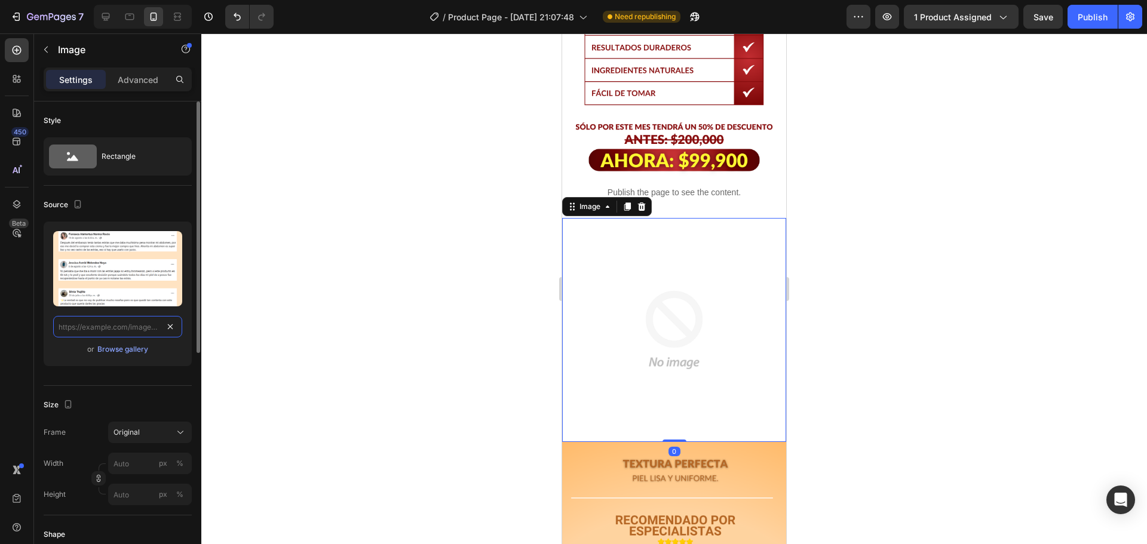
scroll to position [0, 0]
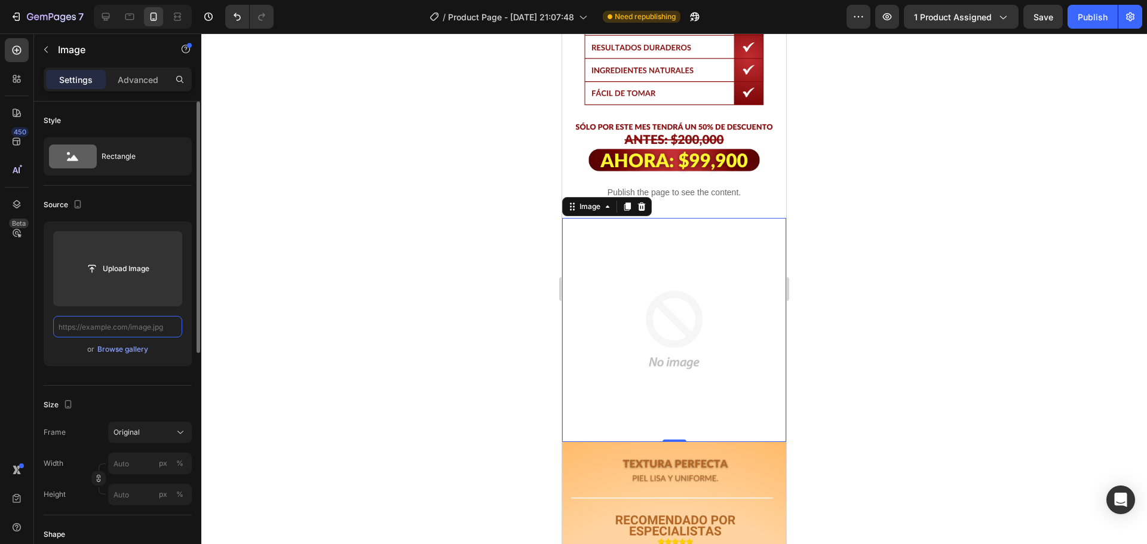
click at [131, 326] on input "text" at bounding box center [117, 326] width 129 height 21
paste input "[URL][DOMAIN_NAME]"
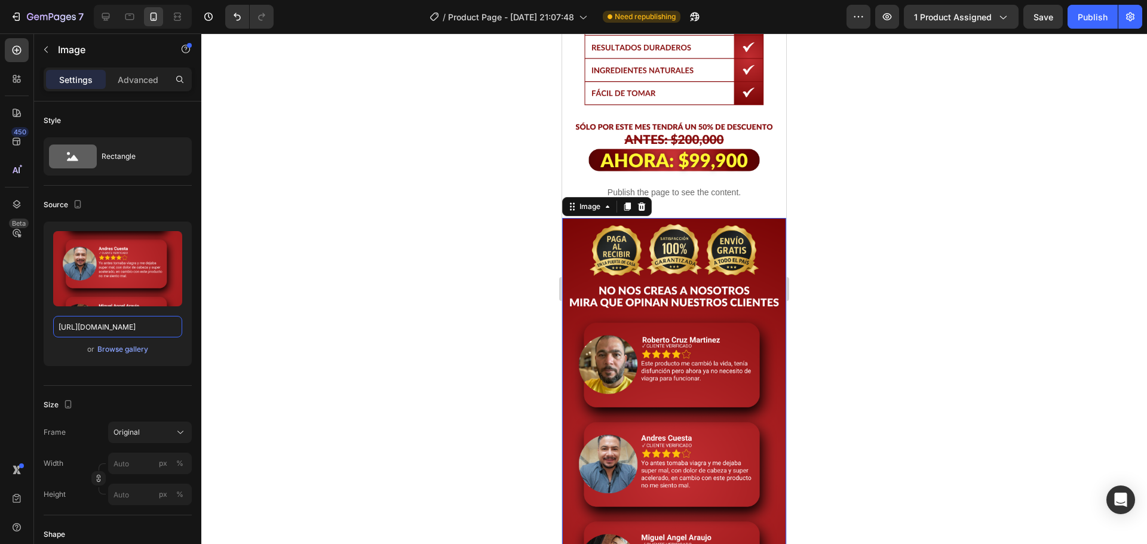
type input "[URL][DOMAIN_NAME]"
click at [470, 313] on div at bounding box center [673, 288] width 945 height 511
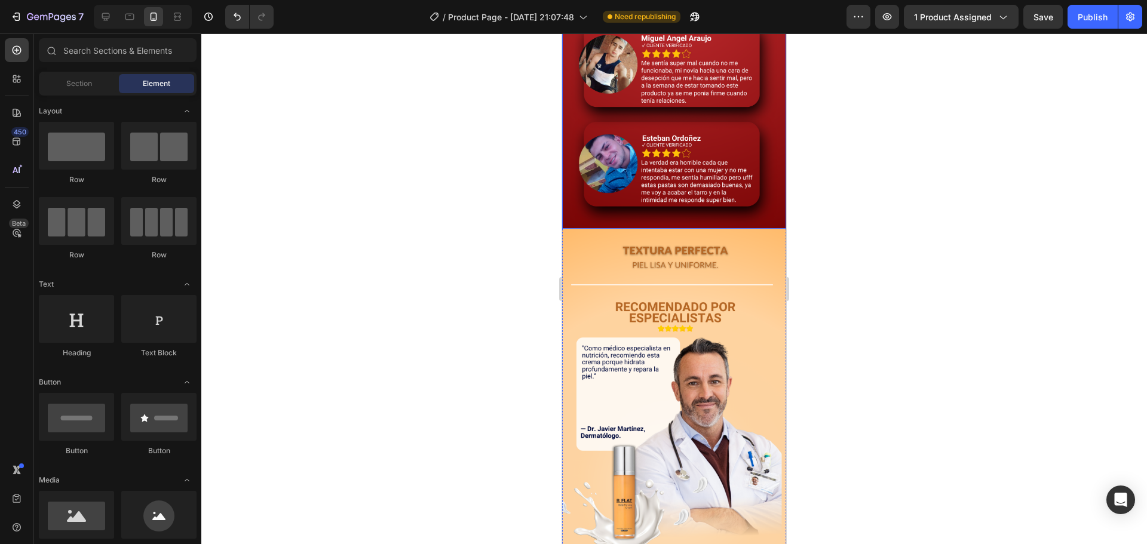
scroll to position [1433, 0]
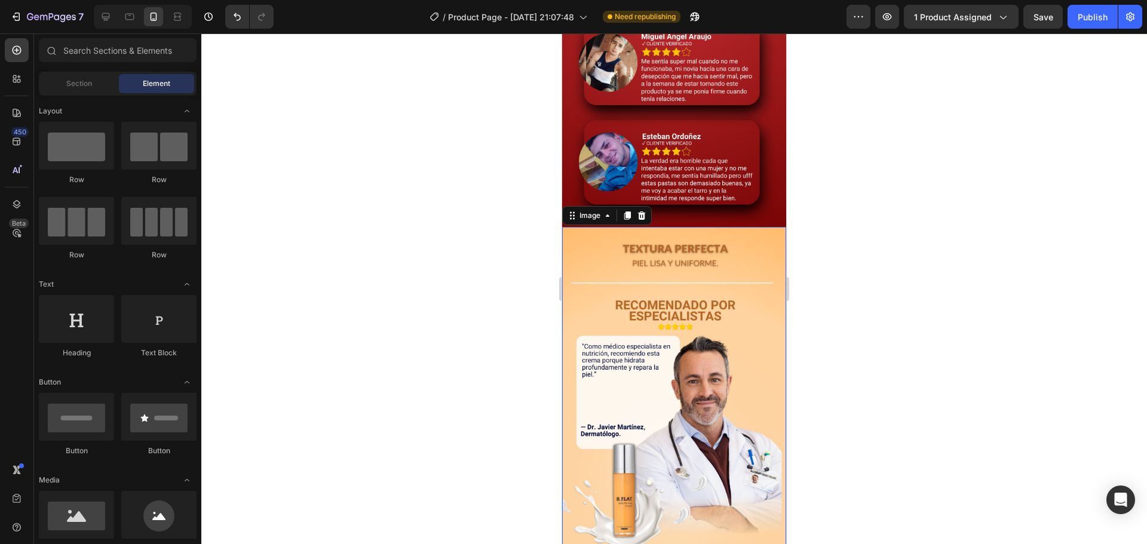
click at [600, 227] on img at bounding box center [674, 482] width 224 height 510
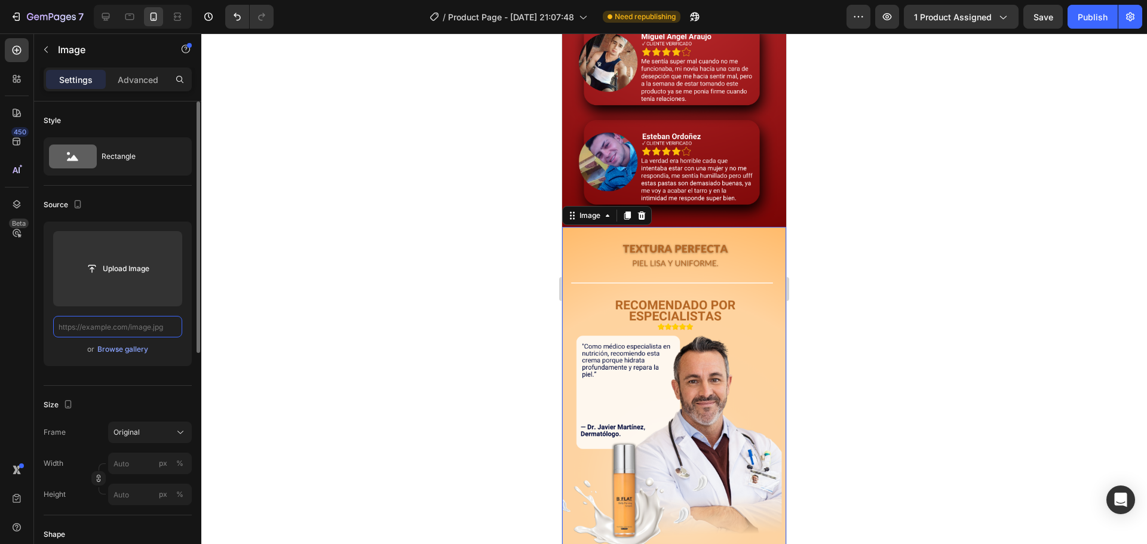
scroll to position [0, 0]
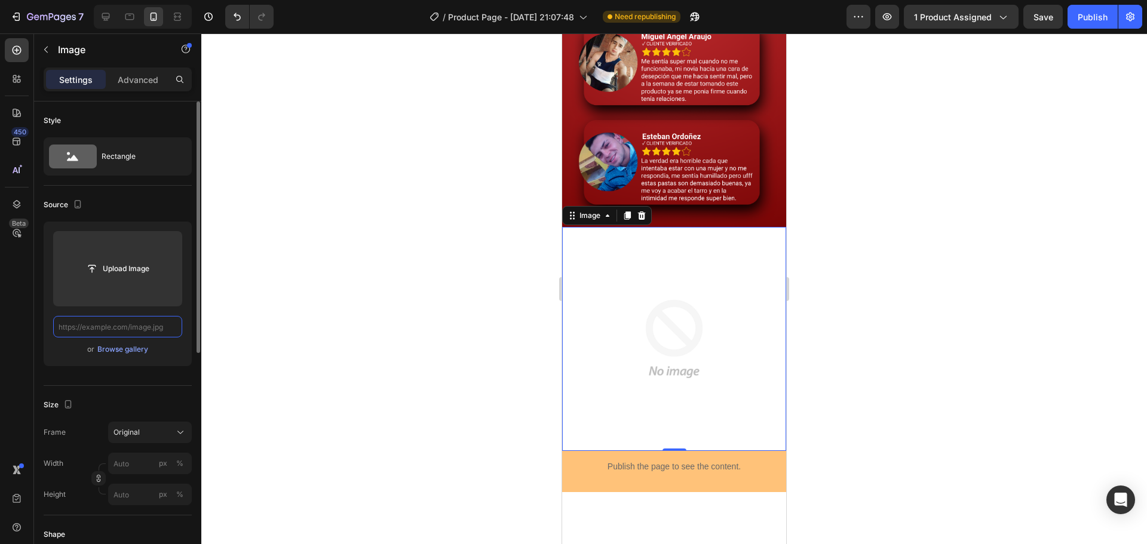
paste input "[URL][DOMAIN_NAME]"
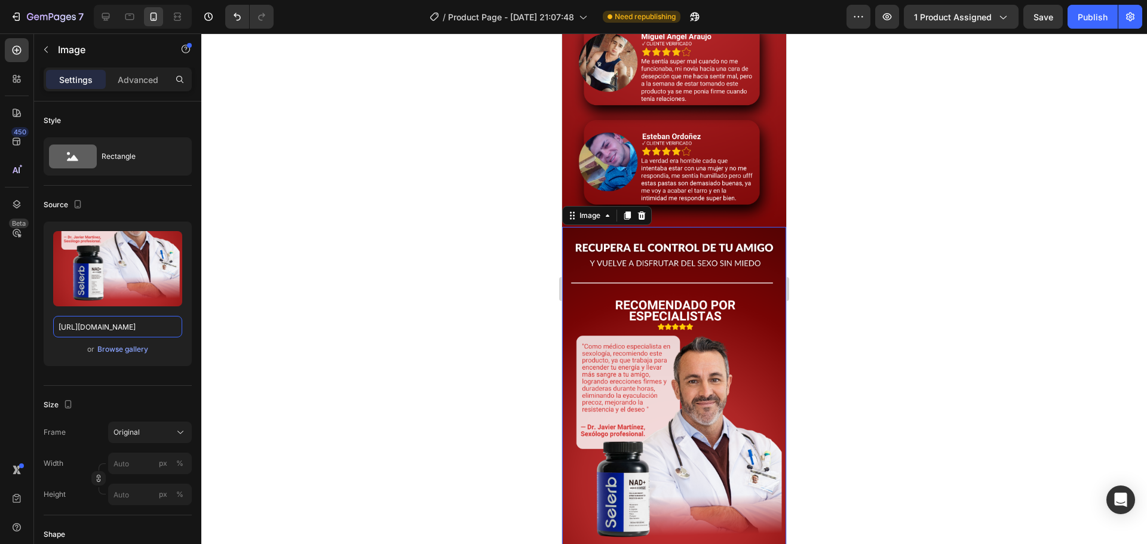
type input "[URL][DOMAIN_NAME]"
click at [409, 311] on div at bounding box center [673, 288] width 945 height 511
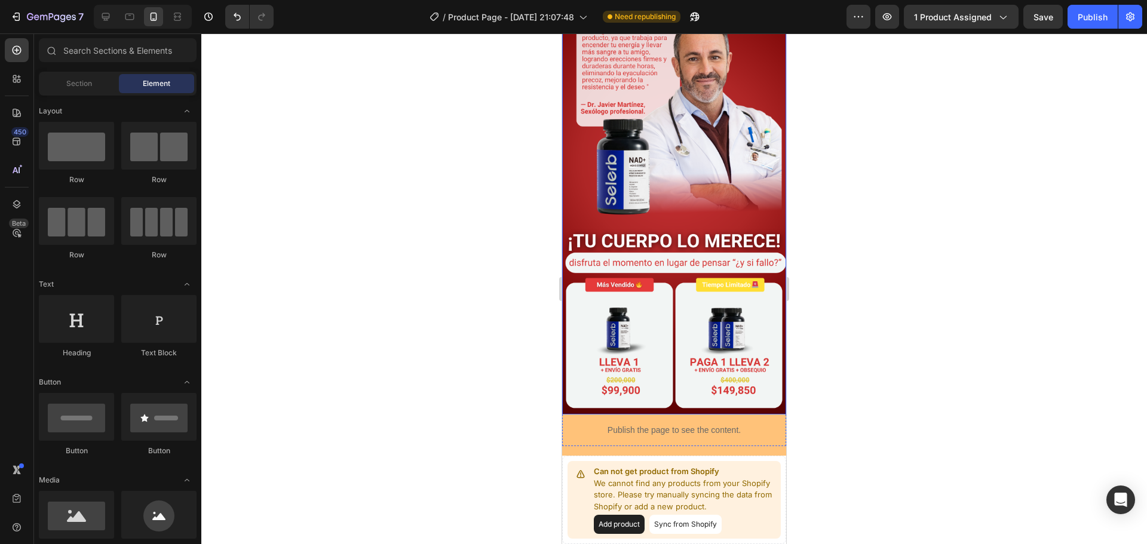
scroll to position [1792, 0]
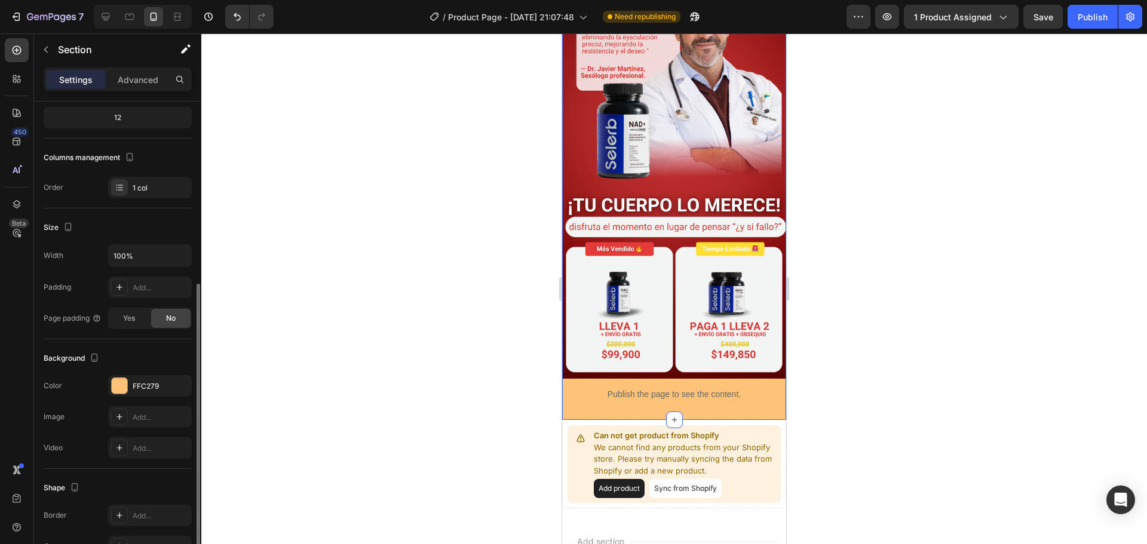
scroll to position [179, 0]
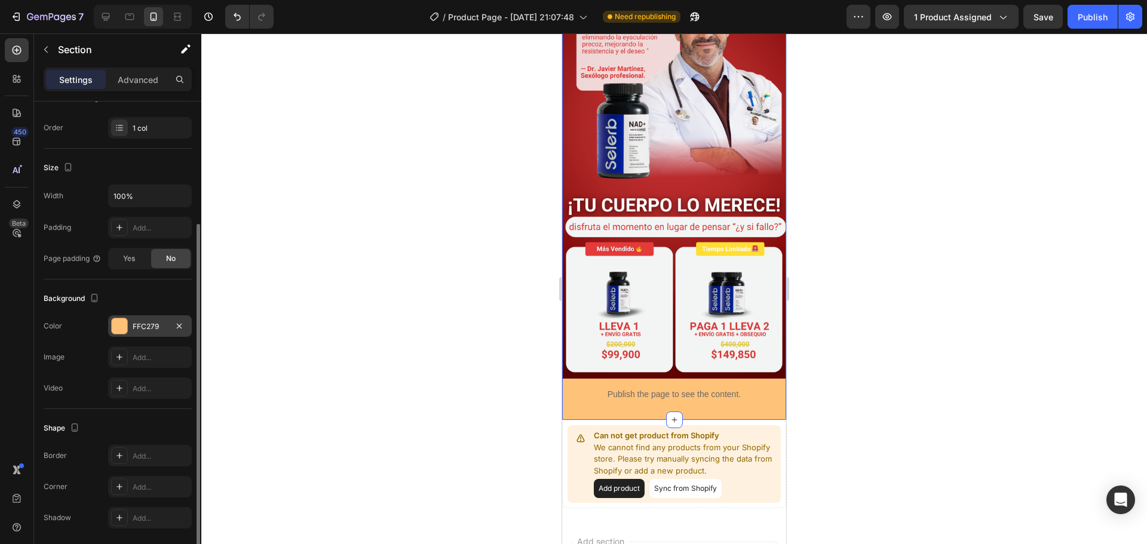
click at [123, 321] on div at bounding box center [120, 326] width 16 height 16
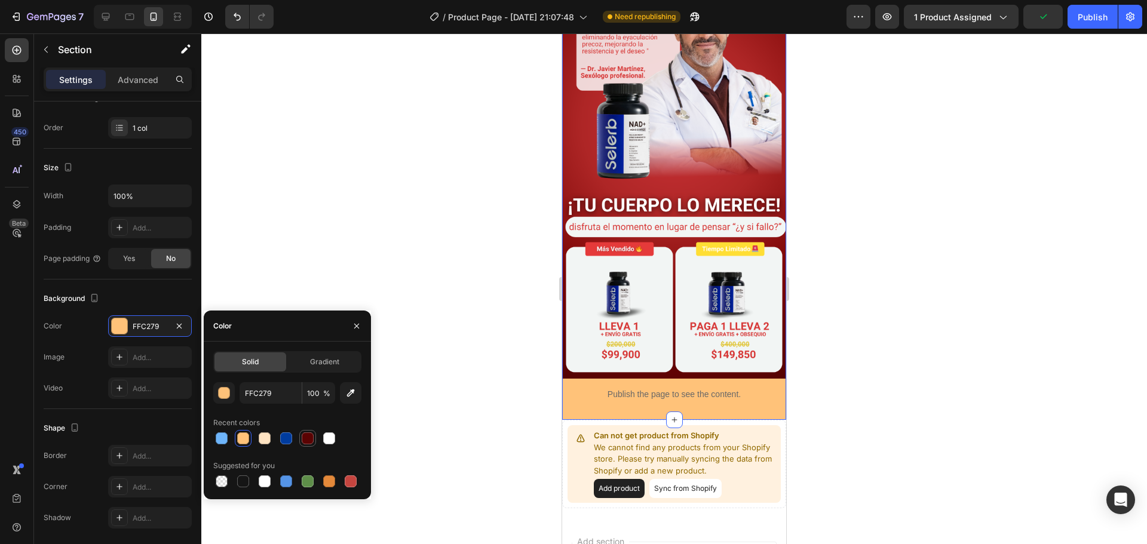
click at [309, 440] on div at bounding box center [308, 438] width 12 height 12
type input "5A0303"
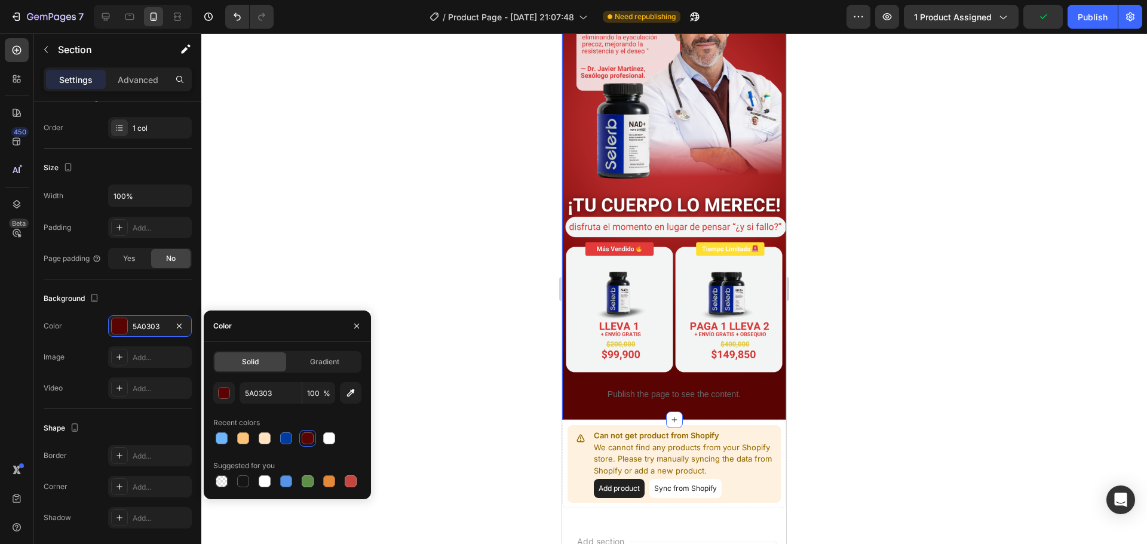
click at [439, 339] on div at bounding box center [673, 288] width 945 height 511
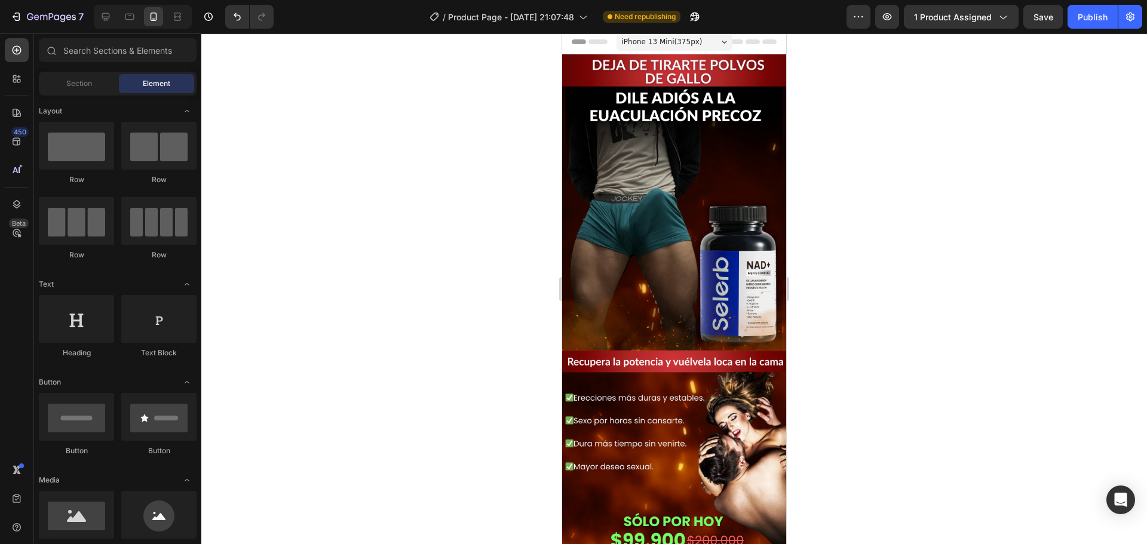
scroll to position [0, 0]
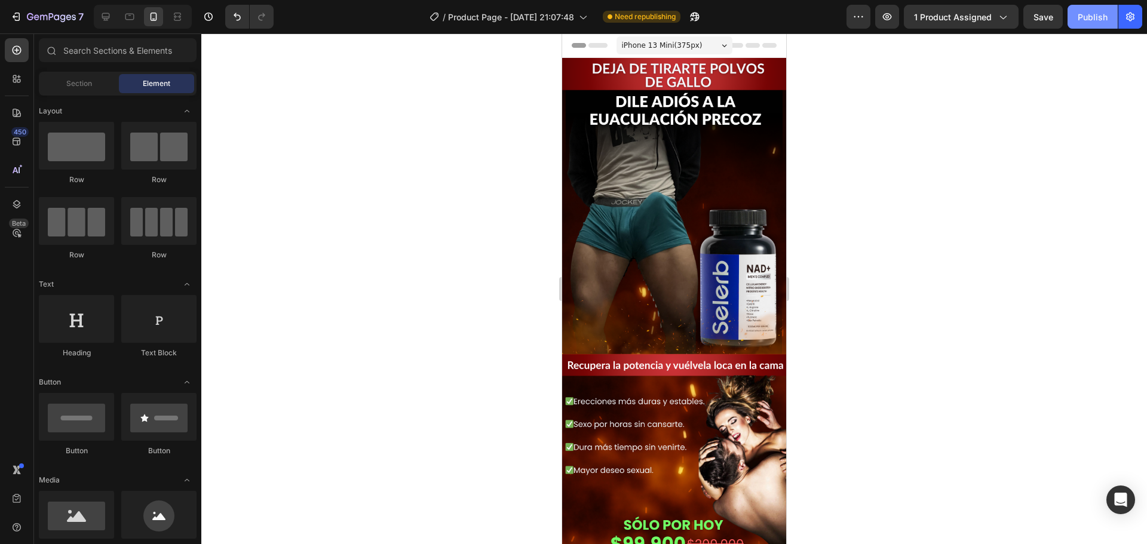
click at [1106, 13] on div "Publish" at bounding box center [1092, 17] width 30 height 13
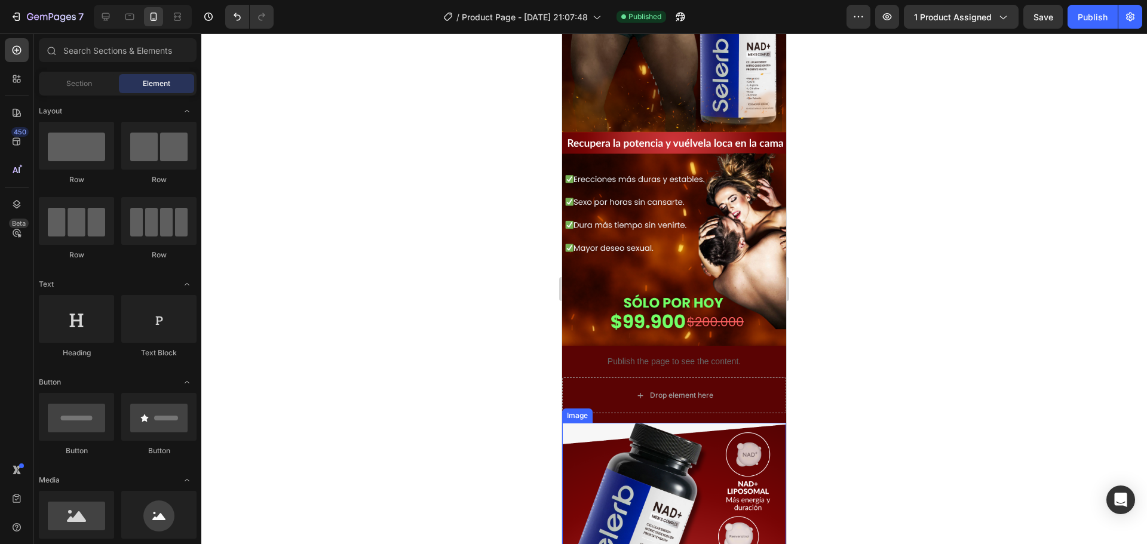
scroll to position [418, 0]
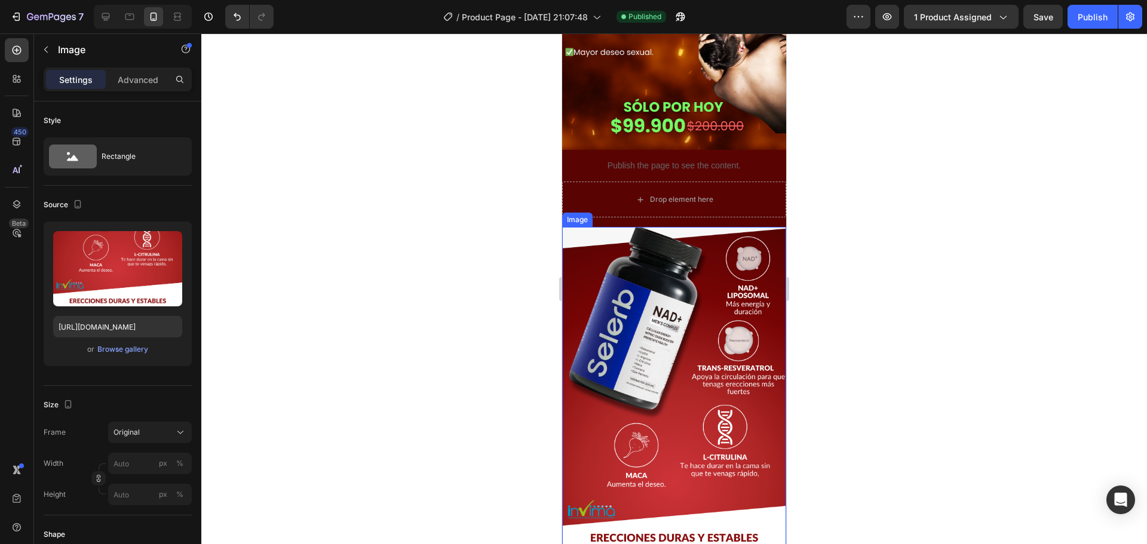
click at [578, 257] on img at bounding box center [674, 482] width 224 height 510
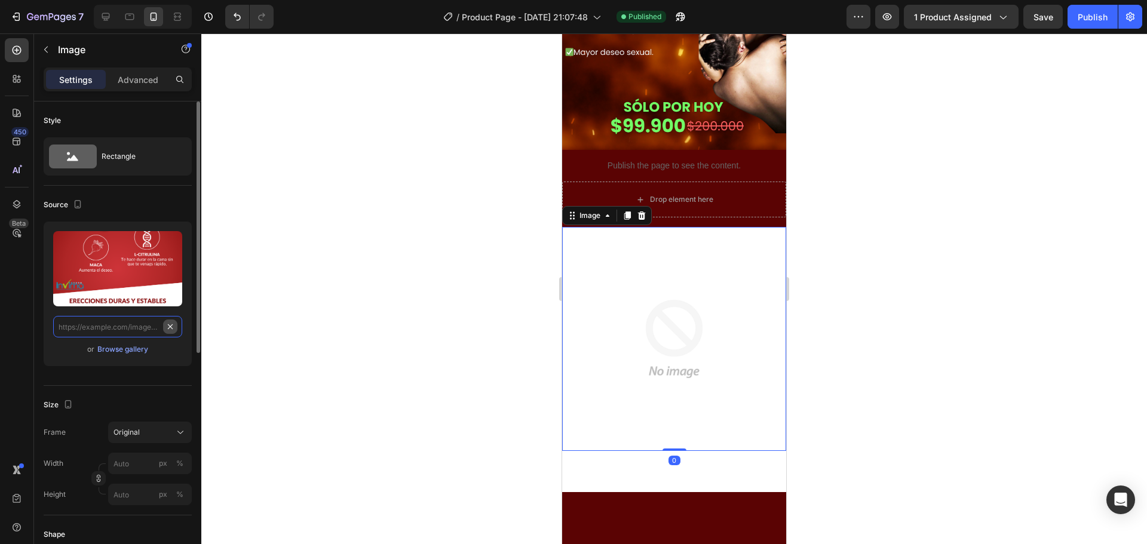
drag, startPoint x: 173, startPoint y: 327, endPoint x: 158, endPoint y: 330, distance: 15.7
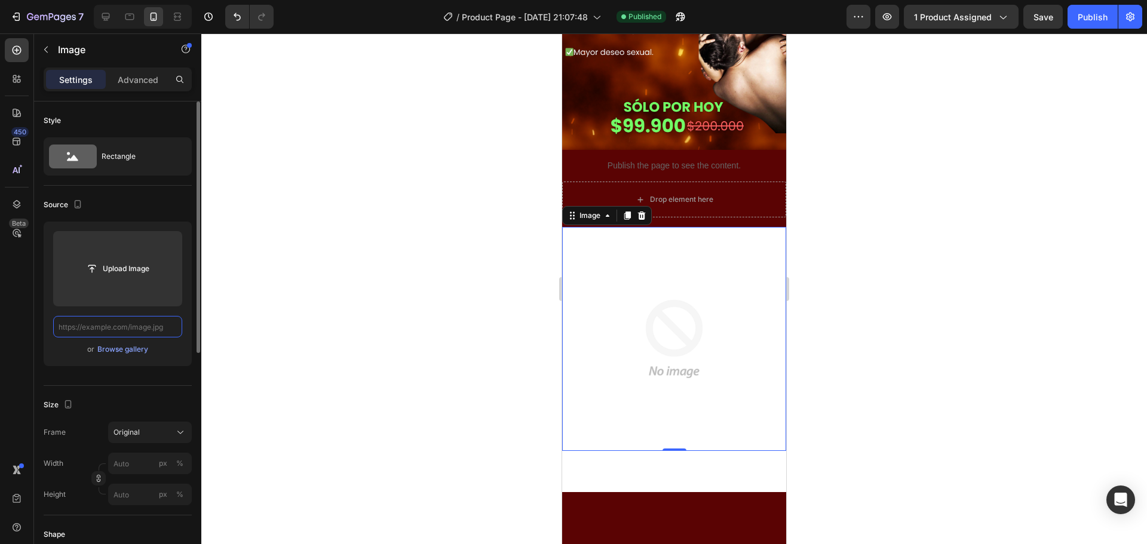
paste input "[URL][DOMAIN_NAME]"
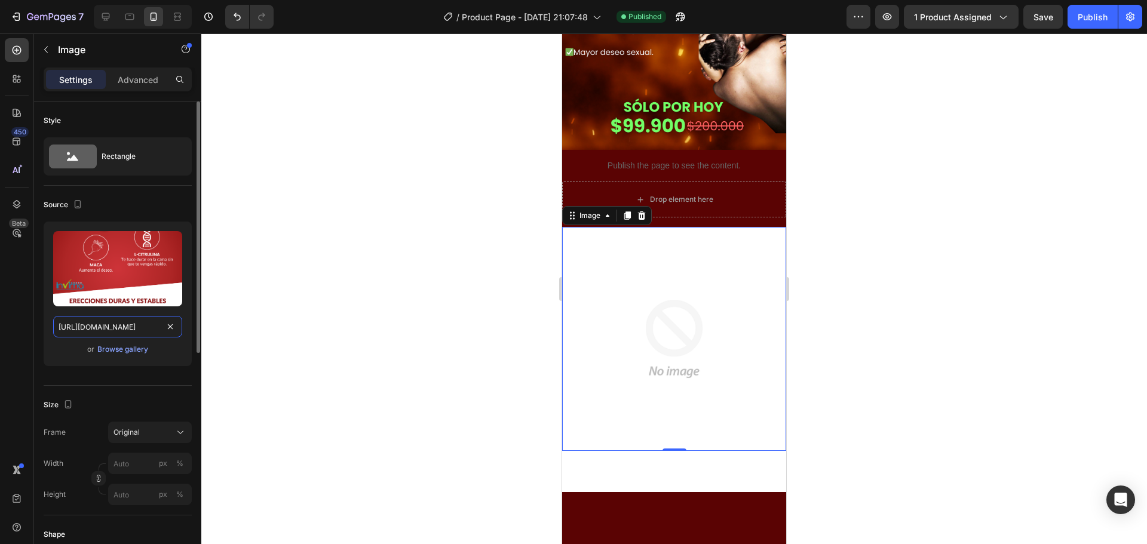
scroll to position [0, 186]
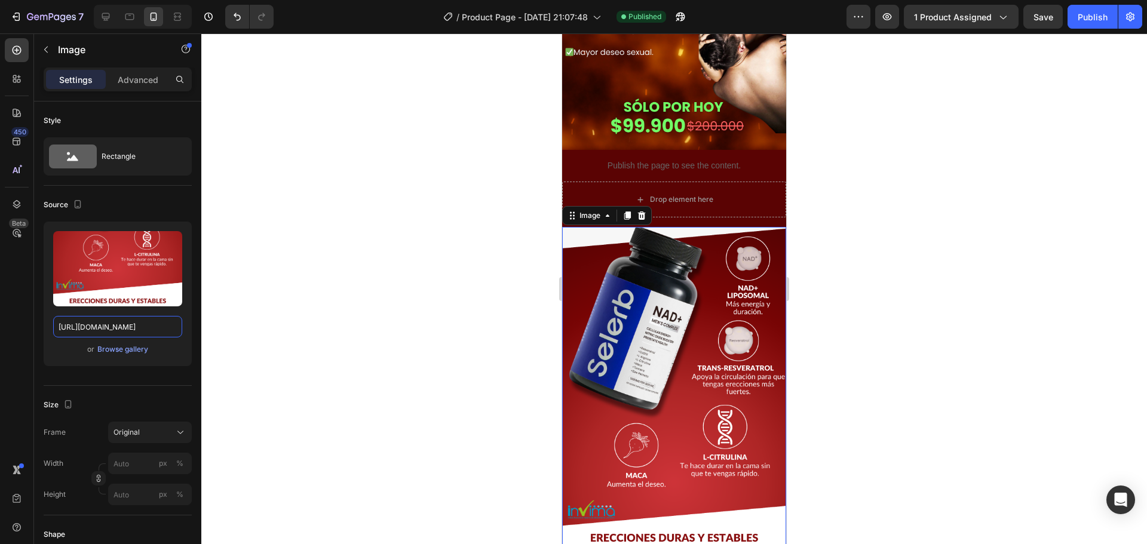
type input "[URL][DOMAIN_NAME]"
click at [393, 310] on div at bounding box center [673, 288] width 945 height 511
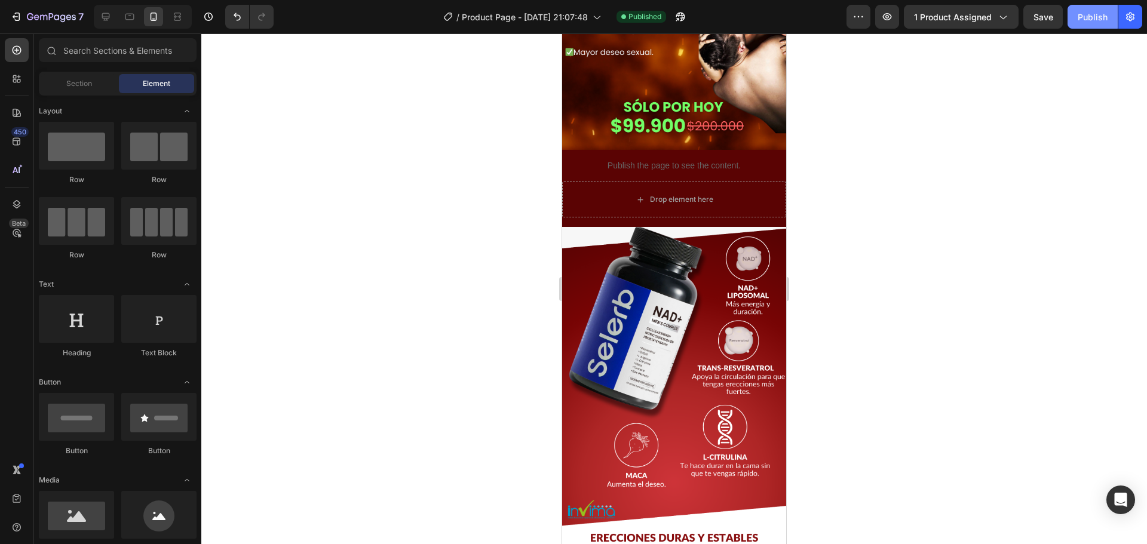
click at [1083, 16] on div "Publish" at bounding box center [1092, 17] width 30 height 13
